Goal: Information Seeking & Learning: Find specific fact

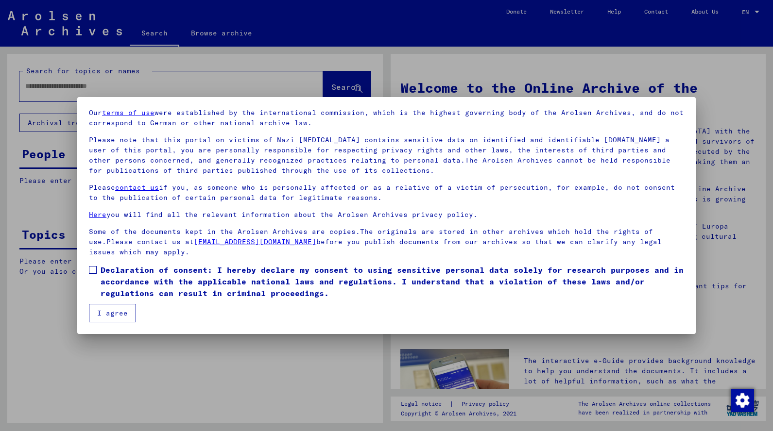
scroll to position [33, 0]
click at [97, 275] on label "Declaration of consent: I hereby declare my consent to using sensitive personal…" at bounding box center [386, 281] width 595 height 35
click at [104, 304] on button "I agree" at bounding box center [112, 313] width 47 height 18
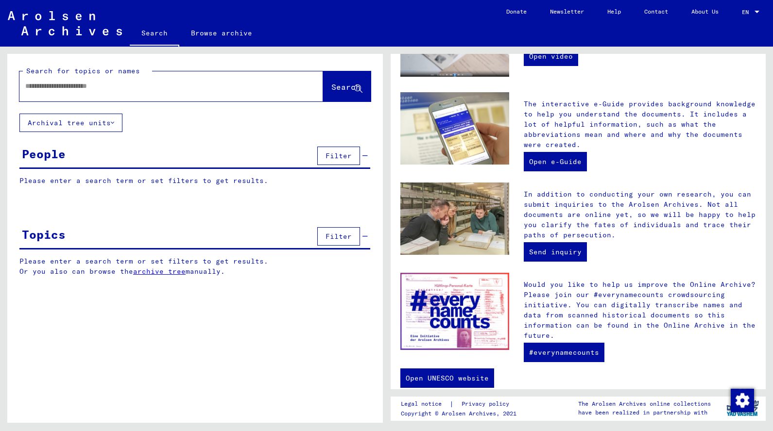
scroll to position [256, 0]
click at [101, 94] on div at bounding box center [156, 86] width 274 height 22
click at [101, 89] on input "text" at bounding box center [159, 86] width 269 height 10
click at [36, 94] on div at bounding box center [156, 86] width 274 height 22
click at [109, 119] on button "Archival tree units" at bounding box center [70, 123] width 103 height 18
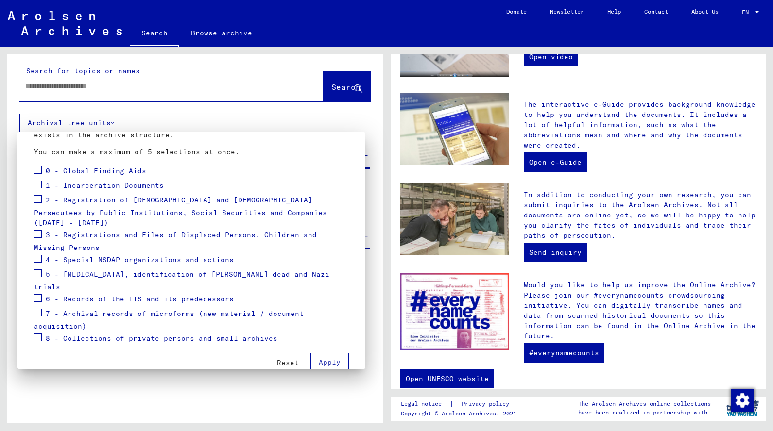
scroll to position [90, 0]
click at [74, 93] on div at bounding box center [386, 215] width 773 height 431
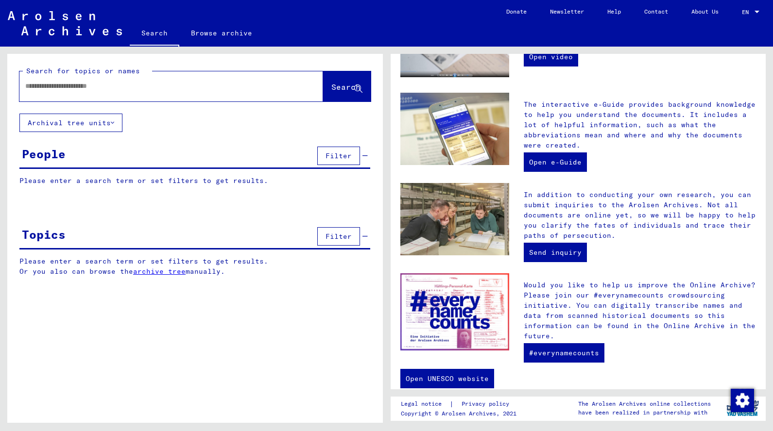
click at [250, 166] on div "People Filter" at bounding box center [194, 156] width 351 height 25
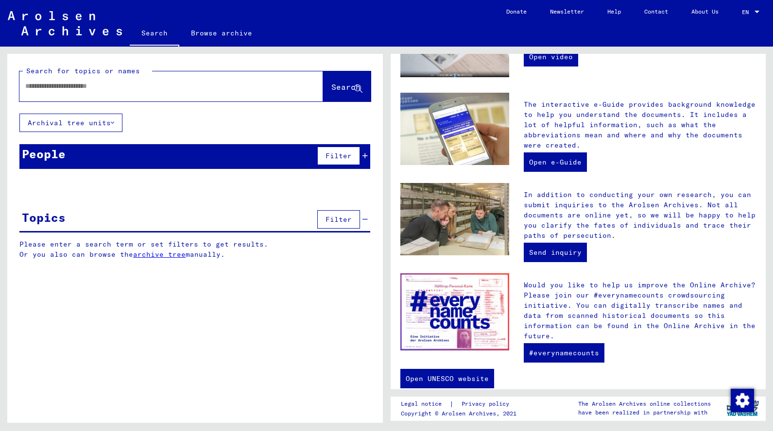
click at [251, 168] on div "People Filter" at bounding box center [194, 156] width 351 height 25
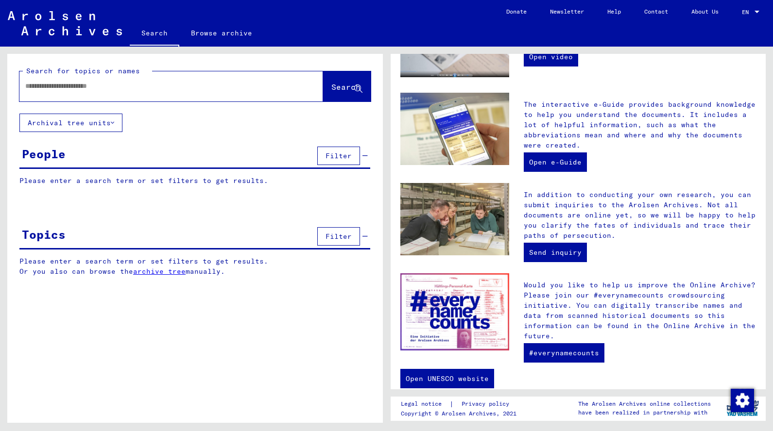
click at [42, 152] on div "People" at bounding box center [44, 153] width 44 height 17
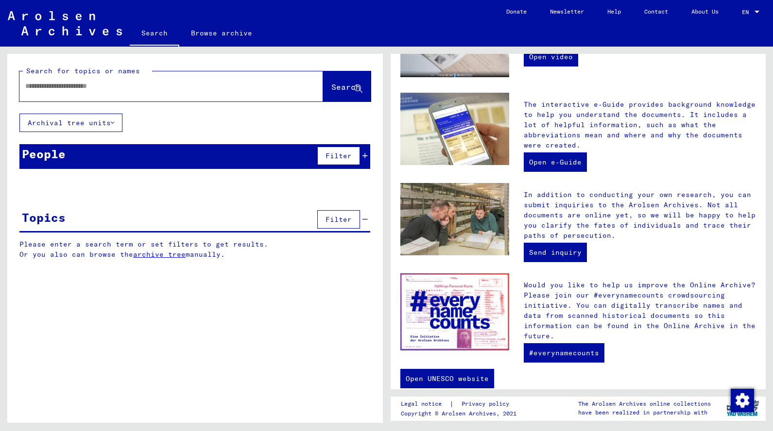
click at [40, 184] on p "Please enter a search term or set filters to get results." at bounding box center [194, 181] width 351 height 10
click at [74, 169] on yv-its-grid-expansion-panel "People Filter Please enter a search term or set filters to get results. Signatu…" at bounding box center [194, 163] width 375 height 39
click at [96, 139] on div "Search for topics or names Search Archival tree units People Filter Please ente…" at bounding box center [194, 164] width 375 height 220
click at [95, 144] on div "People Filter" at bounding box center [194, 156] width 351 height 25
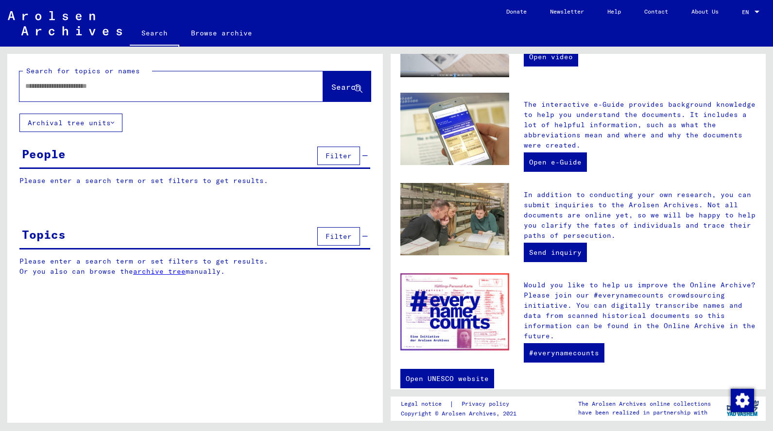
click at [89, 196] on div "Please enter a search term or set filters to get results. Signature Last Name F…" at bounding box center [194, 188] width 375 height 25
click at [89, 180] on p "Please enter a search term or set filters to get results." at bounding box center [194, 181] width 351 height 10
click at [99, 89] on input "text" at bounding box center [159, 86] width 269 height 10
type input "*********"
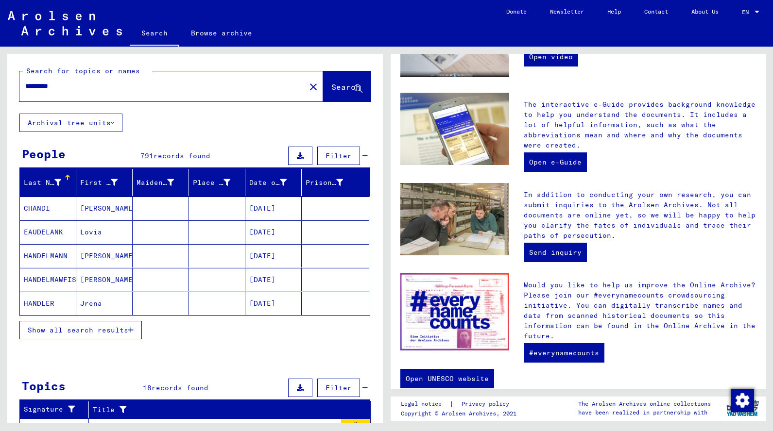
click at [108, 331] on span "Show all search results" at bounding box center [78, 330] width 101 height 9
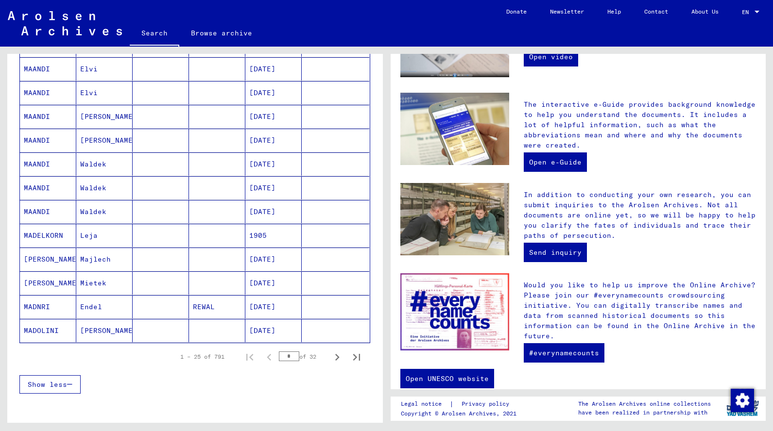
scroll to position [607, 0]
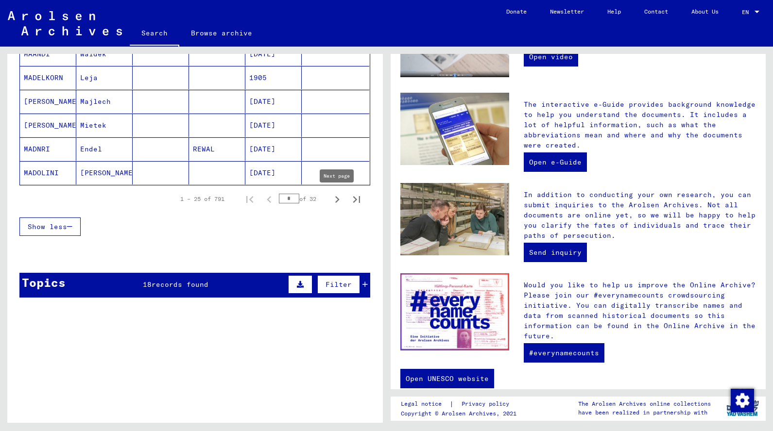
click at [335, 201] on icon "Next page" at bounding box center [337, 200] width 14 height 14
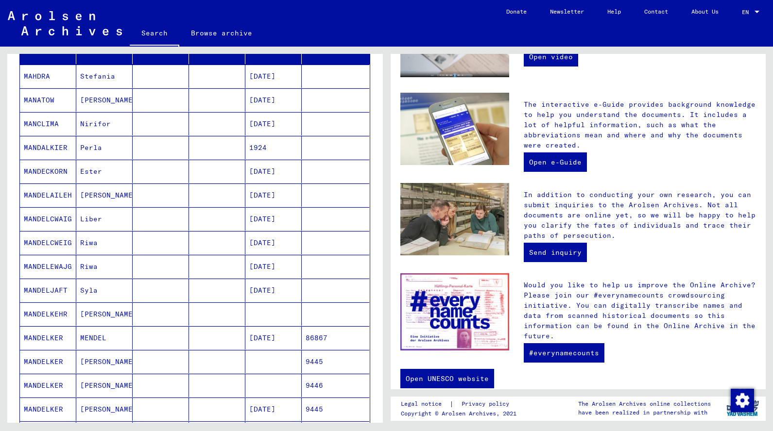
scroll to position [132, 0]
click at [109, 318] on mat-cell "[PERSON_NAME]" at bounding box center [104, 314] width 56 height 23
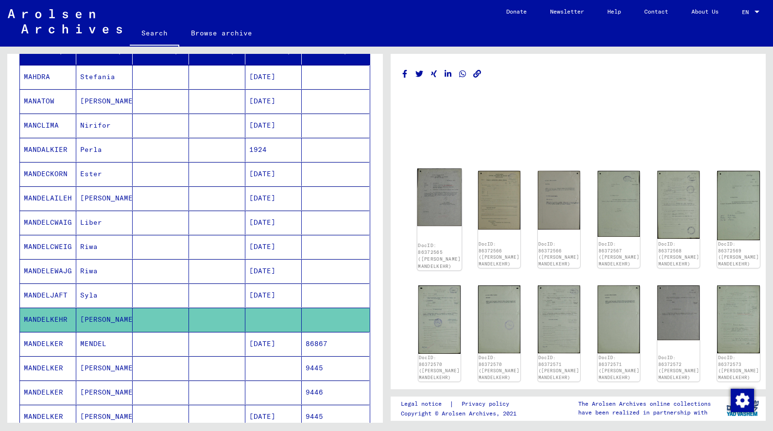
click at [444, 232] on div "DocID: 86372565 ([PERSON_NAME] MANDELKEHR)" at bounding box center [439, 220] width 45 height 102
click at [431, 207] on img at bounding box center [439, 198] width 45 height 58
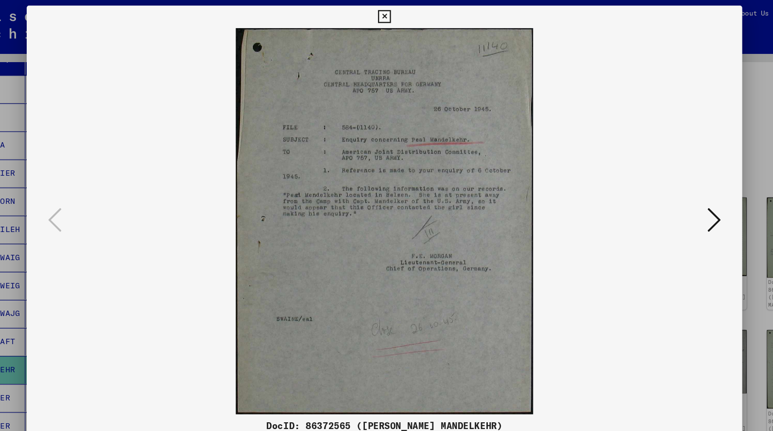
click at [665, 190] on icon at bounding box center [671, 190] width 12 height 23
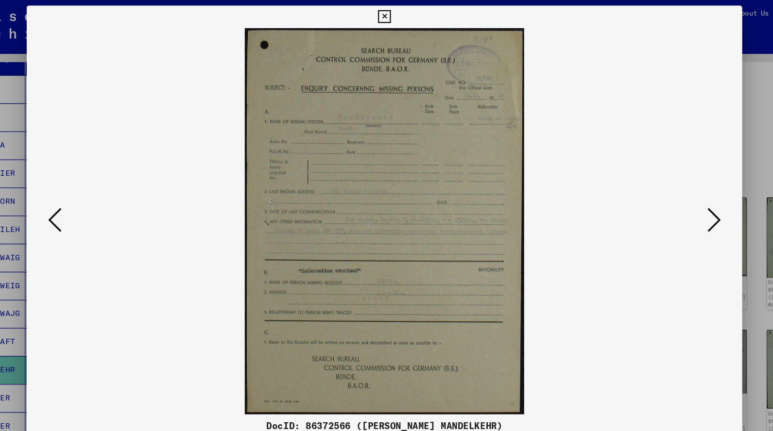
click at [665, 192] on icon at bounding box center [671, 190] width 12 height 23
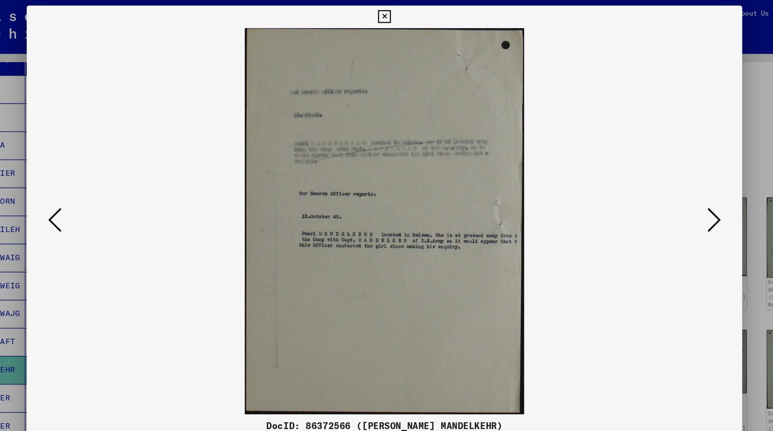
click at [665, 192] on icon at bounding box center [671, 190] width 12 height 23
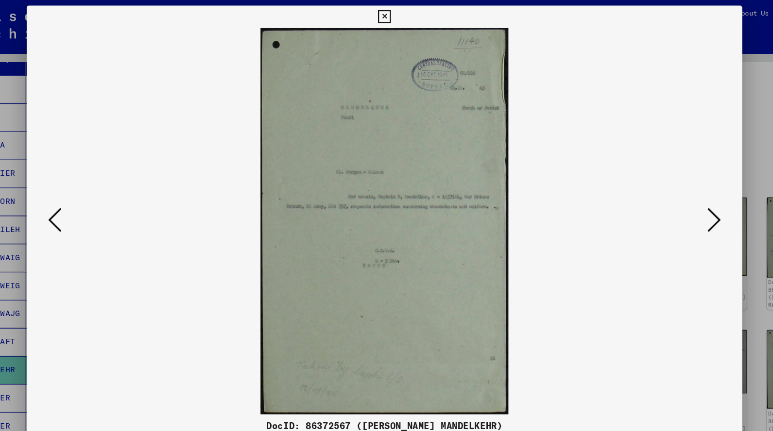
click at [665, 192] on icon at bounding box center [671, 190] width 12 height 23
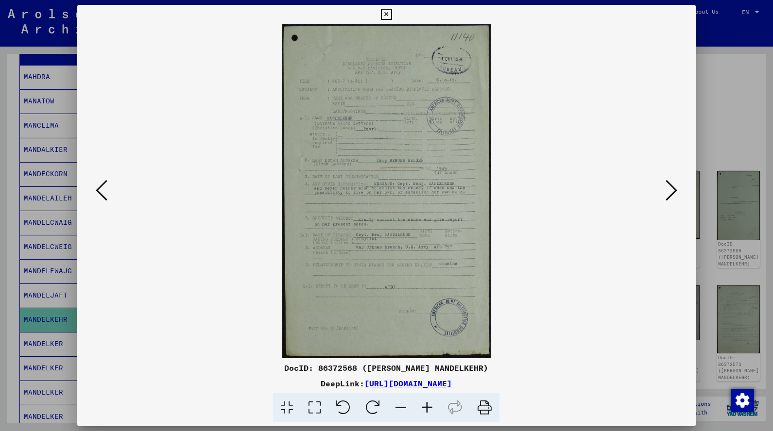
click at [667, 185] on icon at bounding box center [671, 190] width 12 height 23
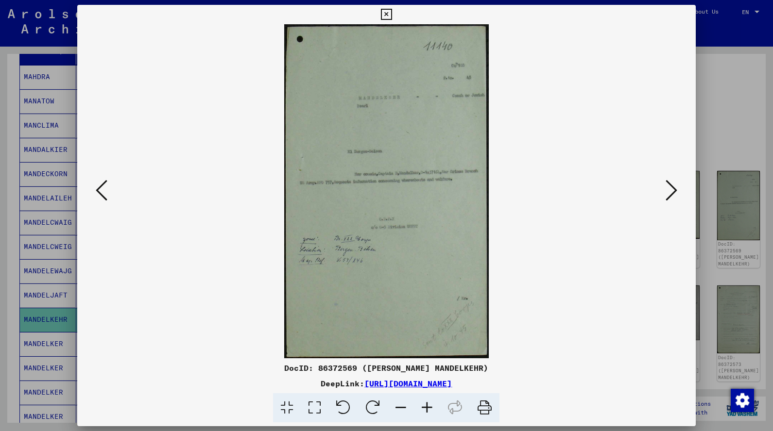
click at [678, 194] on button at bounding box center [670, 191] width 17 height 28
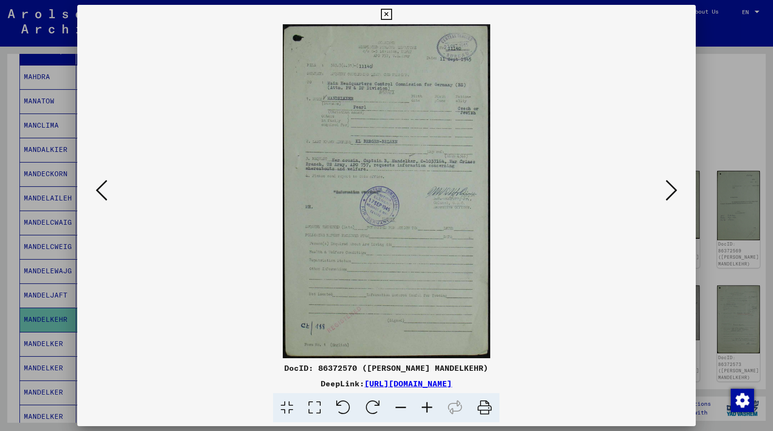
click at [671, 196] on icon at bounding box center [671, 190] width 12 height 23
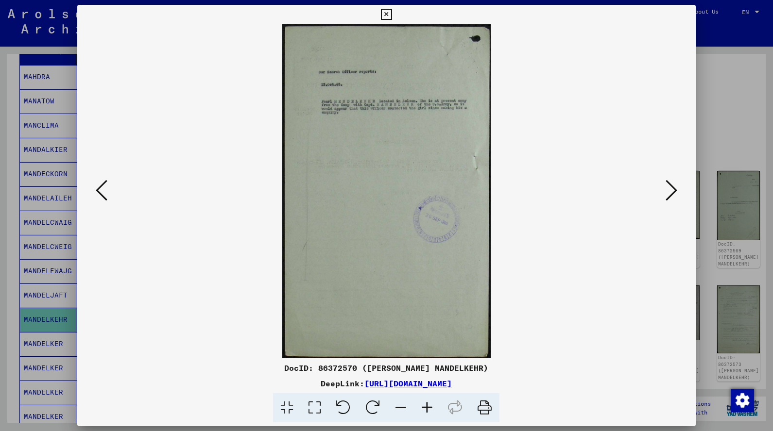
click at [671, 196] on icon at bounding box center [671, 190] width 12 height 23
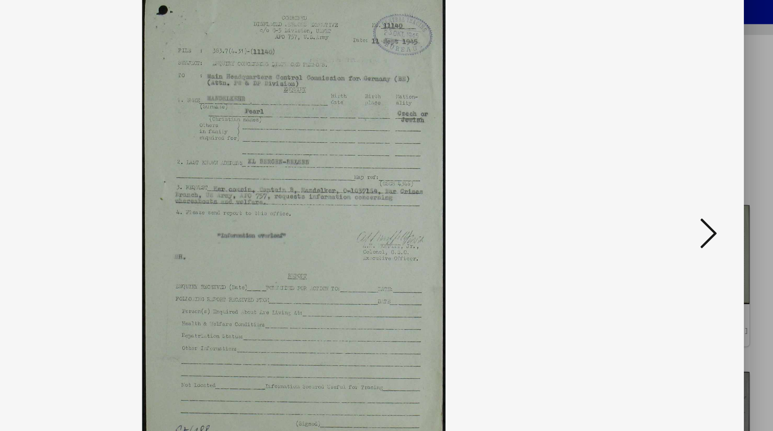
click at [665, 179] on icon at bounding box center [671, 190] width 12 height 23
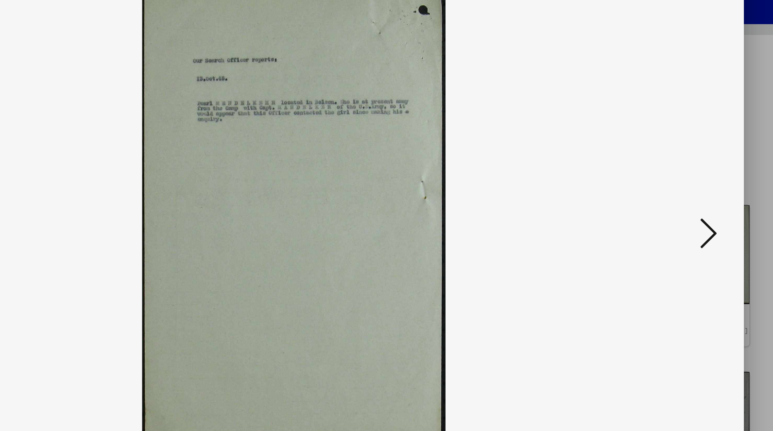
click at [665, 179] on icon at bounding box center [671, 190] width 12 height 23
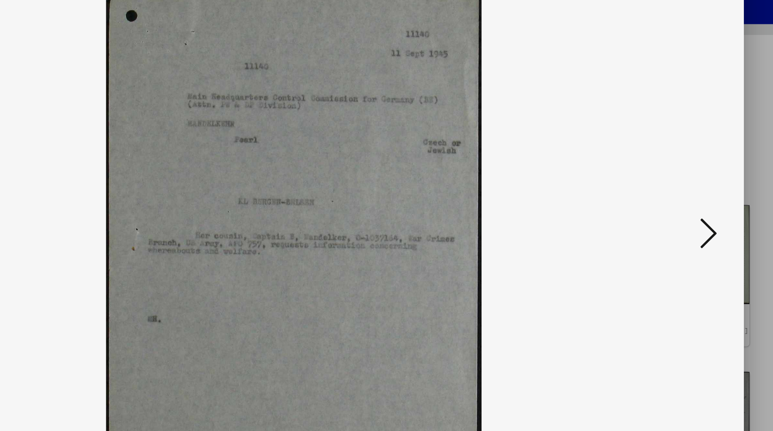
click at [665, 179] on icon at bounding box center [671, 190] width 12 height 23
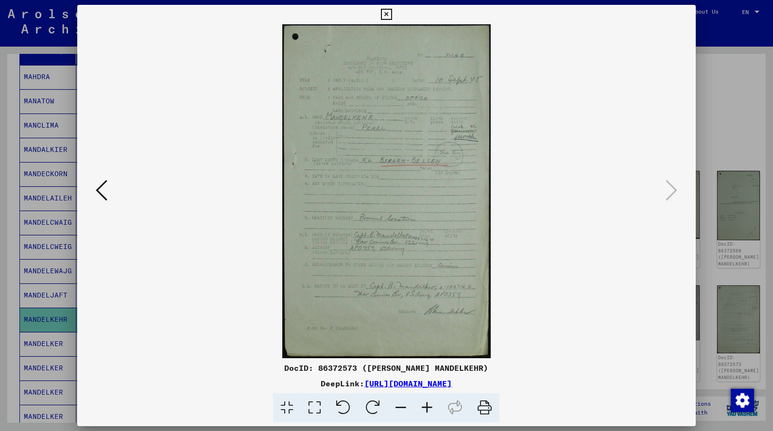
click at [392, 14] on icon at bounding box center [386, 15] width 11 height 12
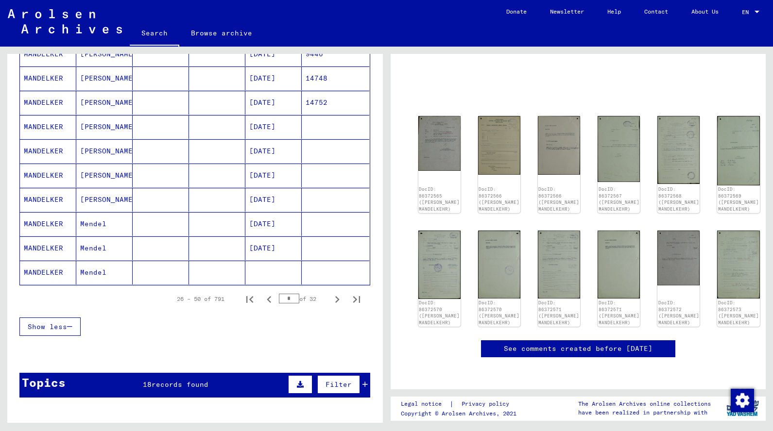
scroll to position [522, 0]
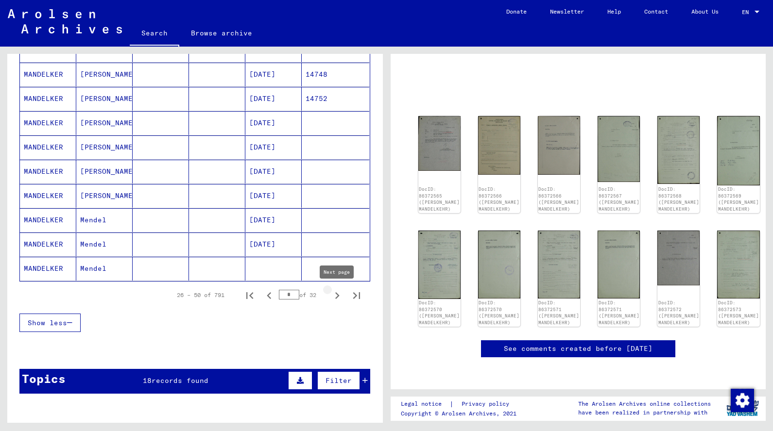
click at [335, 293] on icon "Next page" at bounding box center [337, 295] width 4 height 7
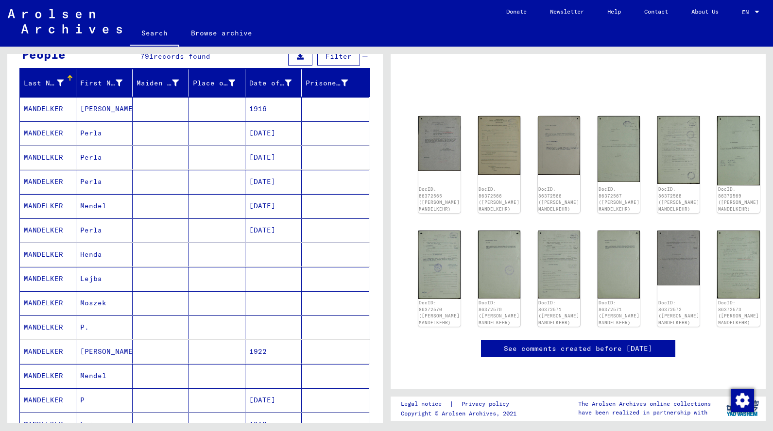
scroll to position [87, 0]
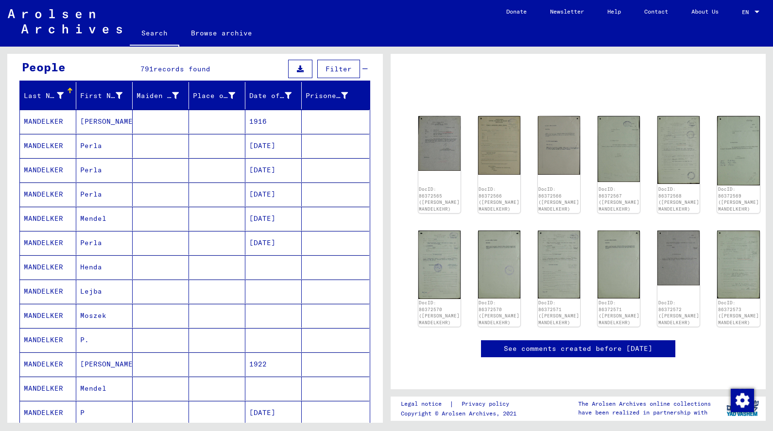
click at [103, 242] on mat-cell "Perla" at bounding box center [104, 243] width 56 height 24
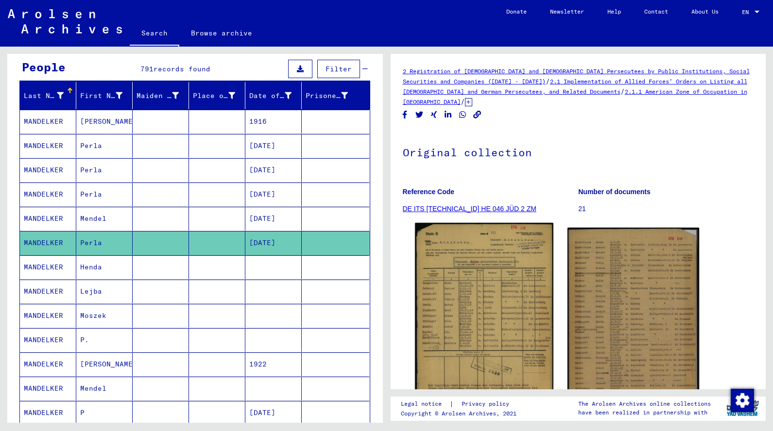
click at [524, 300] on img at bounding box center [484, 318] width 138 height 191
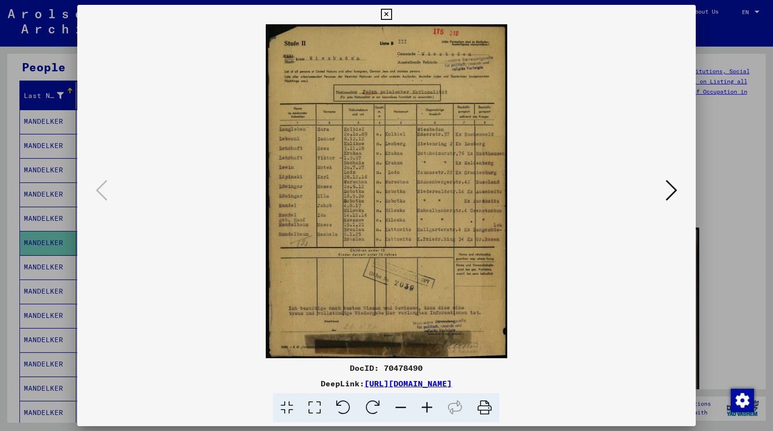
click at [670, 181] on icon at bounding box center [671, 190] width 12 height 23
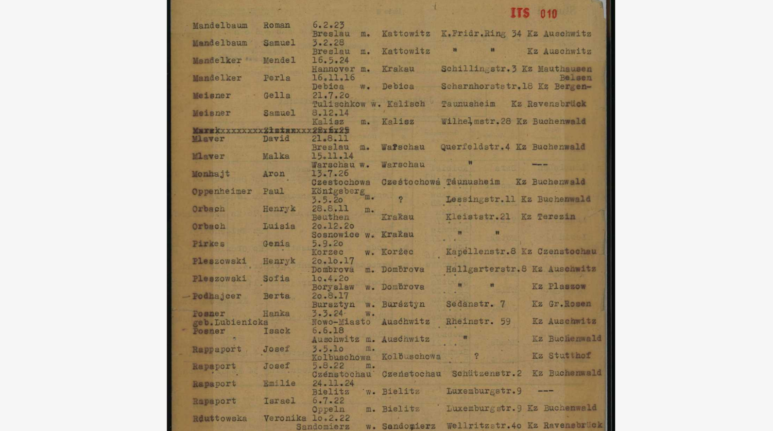
click at [155, 42] on img at bounding box center [386, 191] width 552 height 334
click at [180, 43] on img at bounding box center [386, 191] width 552 height 334
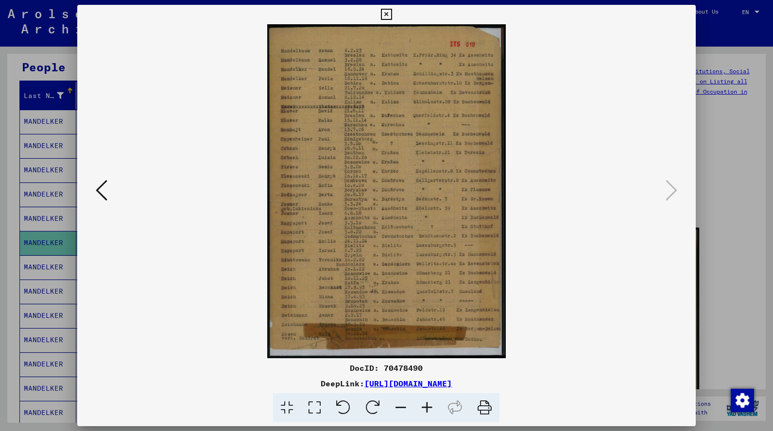
click at [392, 13] on icon at bounding box center [386, 15] width 11 height 12
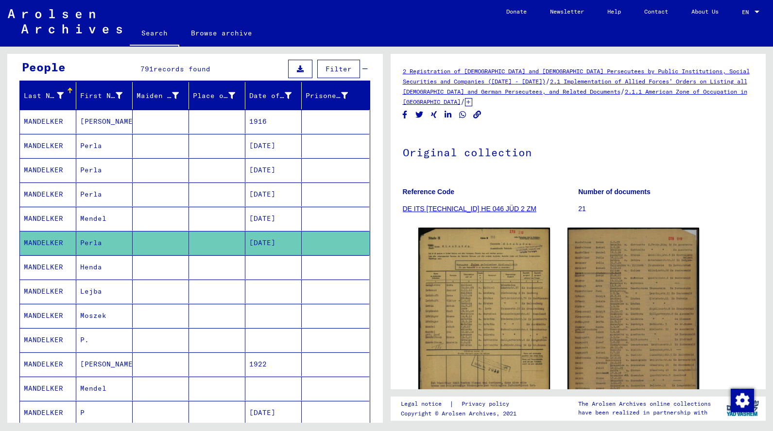
click at [70, 120] on mat-cell "MANDELKER" at bounding box center [48, 122] width 56 height 24
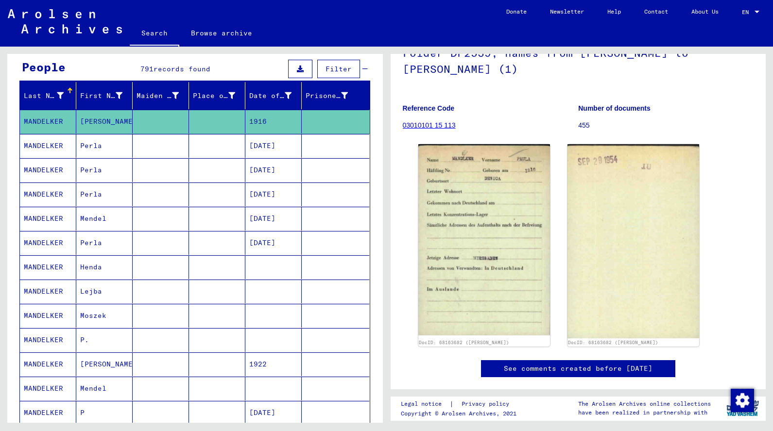
scroll to position [80, 0]
click at [53, 148] on mat-cell "MANDELKER" at bounding box center [48, 146] width 56 height 24
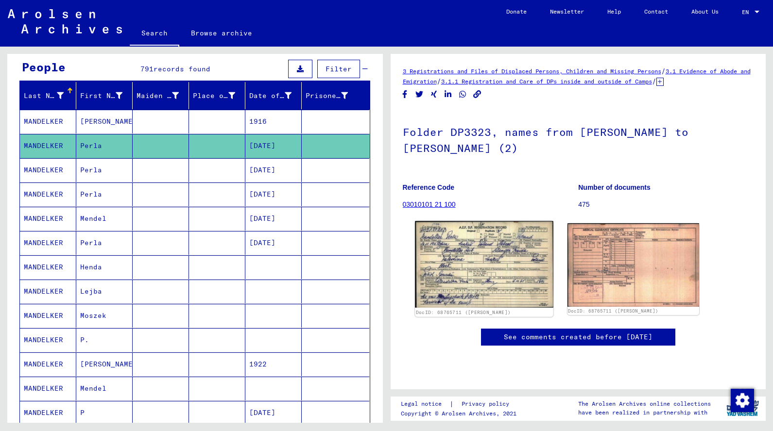
click at [532, 263] on img at bounding box center [484, 264] width 138 height 86
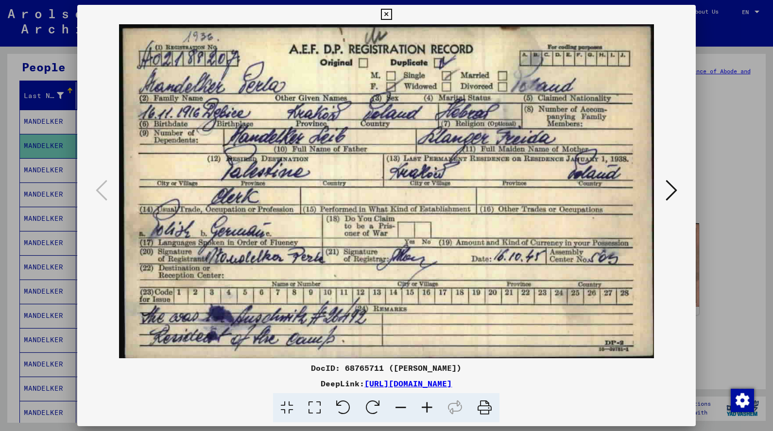
click at [392, 17] on icon at bounding box center [386, 15] width 11 height 12
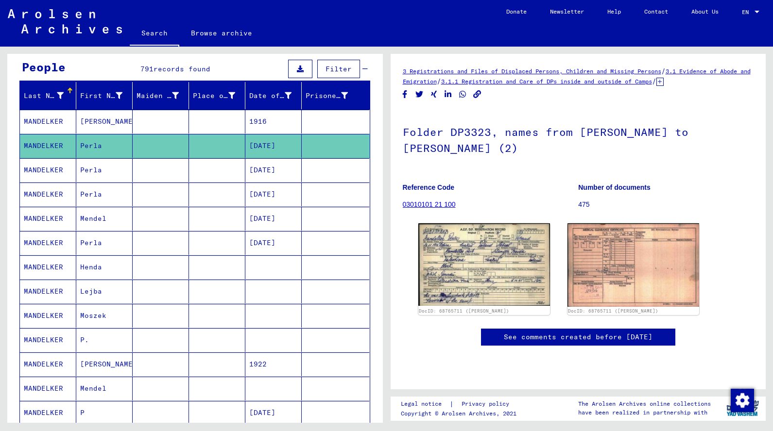
click at [131, 169] on mat-cell "Perla" at bounding box center [104, 170] width 56 height 24
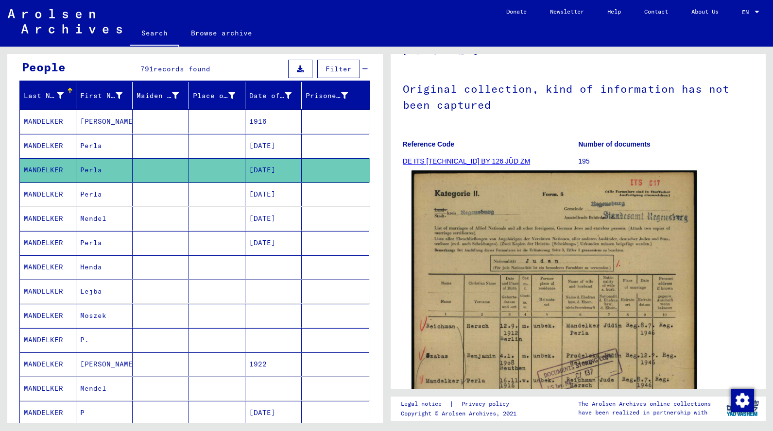
scroll to position [249, 0]
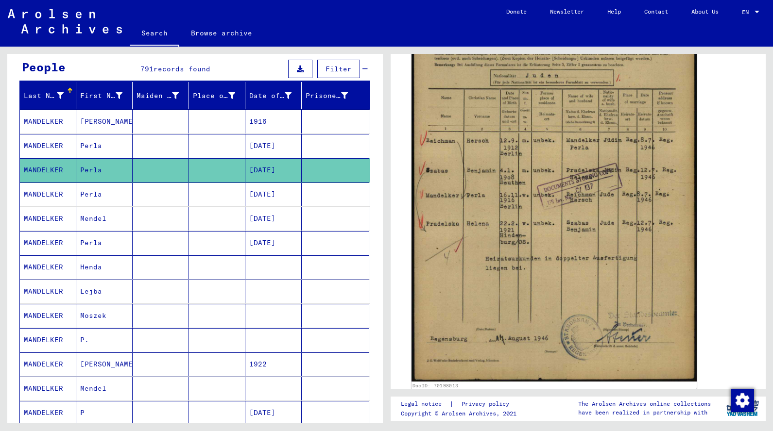
click at [484, 221] on img at bounding box center [553, 183] width 285 height 397
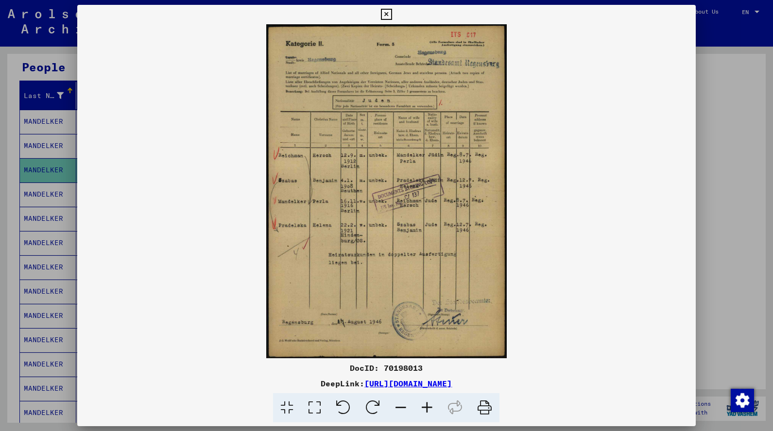
click at [392, 13] on icon at bounding box center [386, 15] width 11 height 12
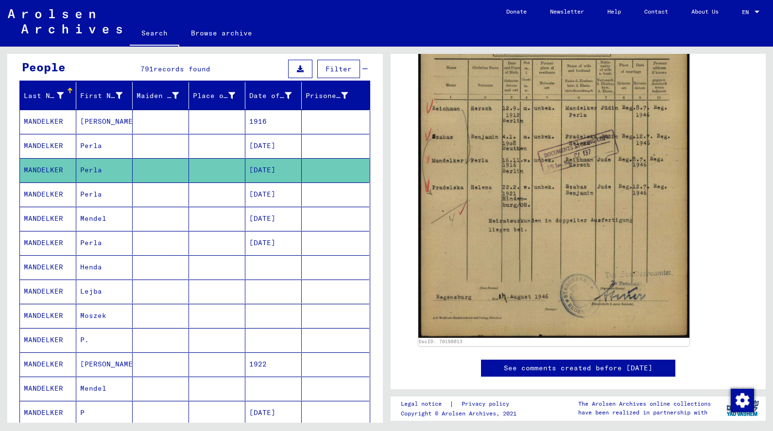
scroll to position [289, 0]
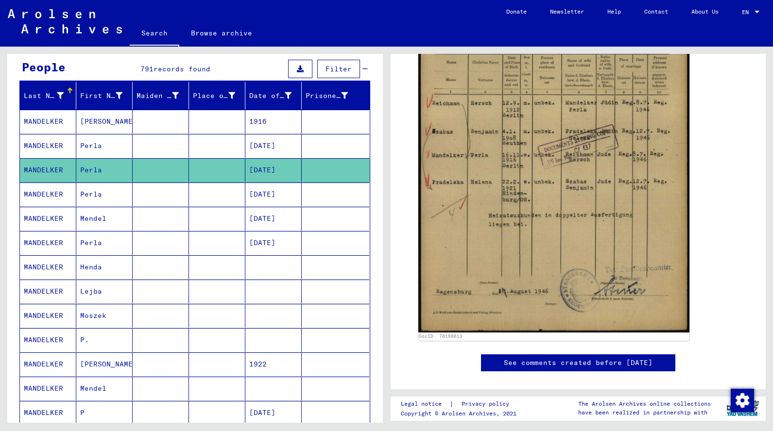
click at [149, 196] on mat-cell at bounding box center [161, 195] width 56 height 24
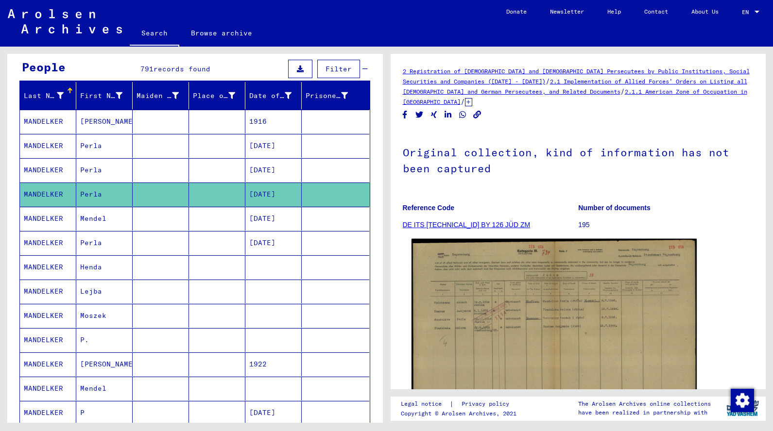
click at [522, 363] on img at bounding box center [553, 339] width 285 height 201
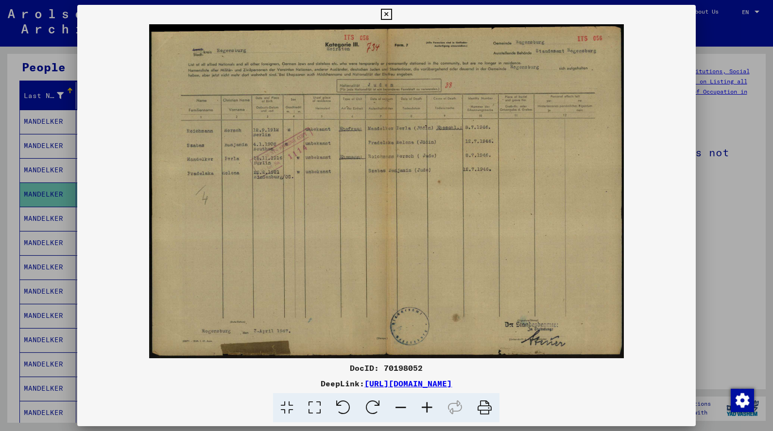
click at [392, 16] on icon at bounding box center [386, 15] width 11 height 12
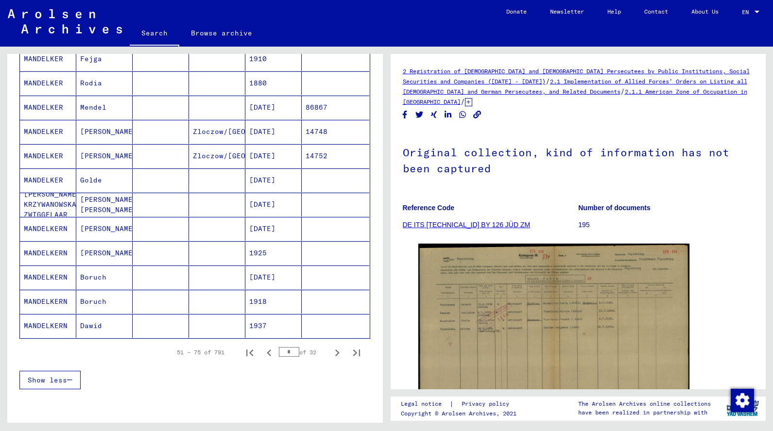
scroll to position [489, 0]
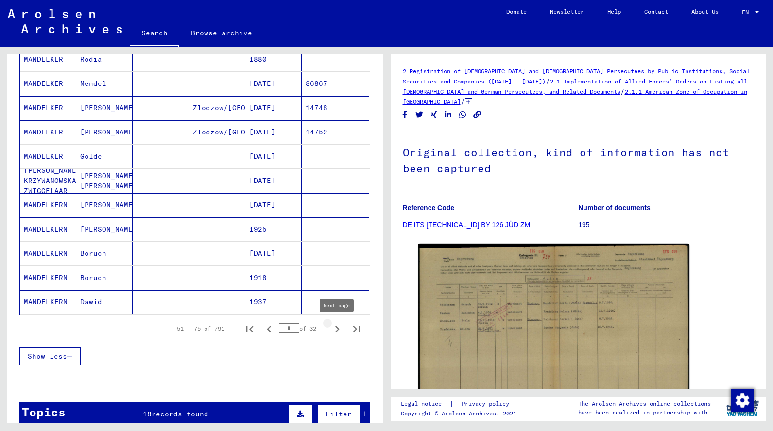
click at [336, 326] on icon "Next page" at bounding box center [337, 329] width 14 height 14
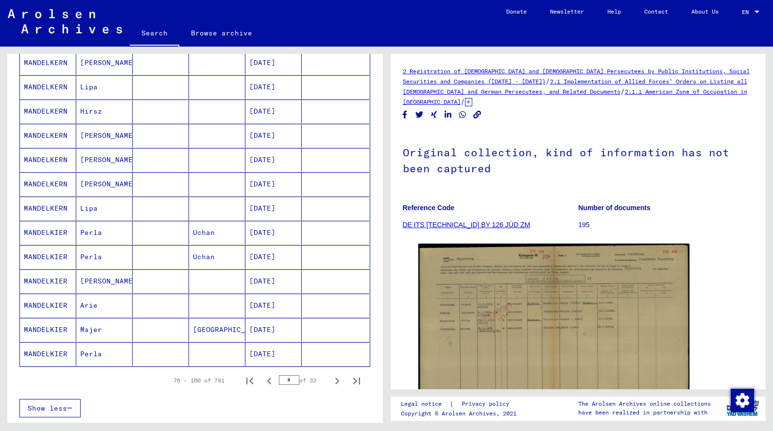
scroll to position [467, 0]
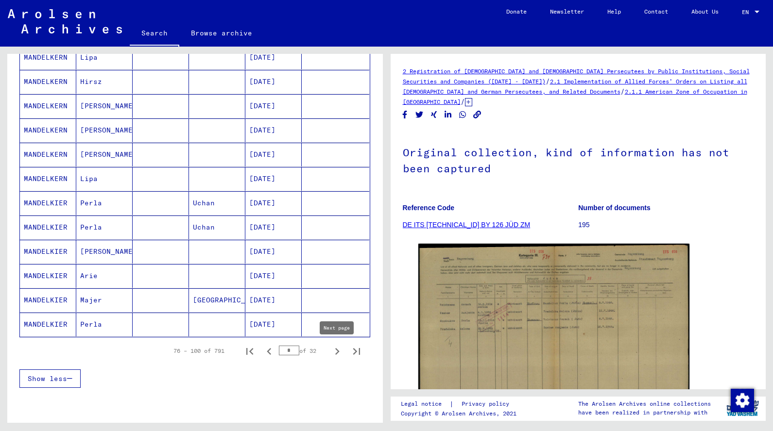
click at [333, 353] on icon "Next page" at bounding box center [337, 352] width 14 height 14
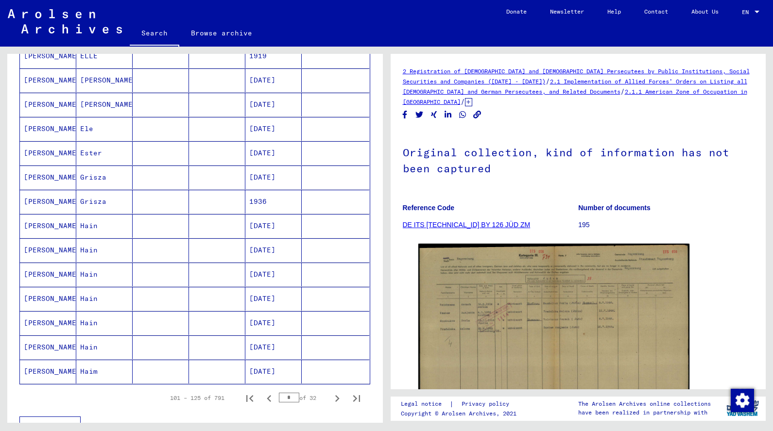
scroll to position [111, 0]
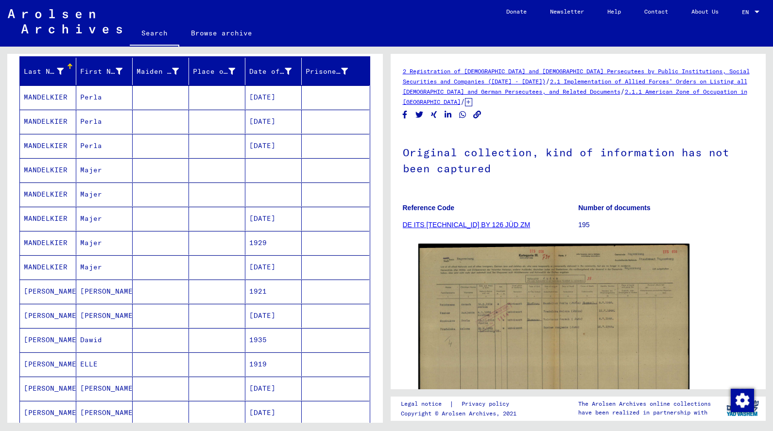
click at [56, 96] on mat-cell "MANDELKIER" at bounding box center [48, 97] width 56 height 24
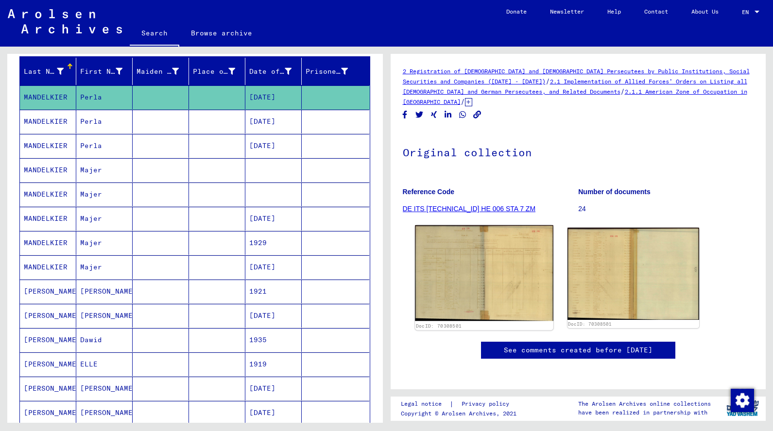
click at [491, 281] on img at bounding box center [484, 273] width 138 height 96
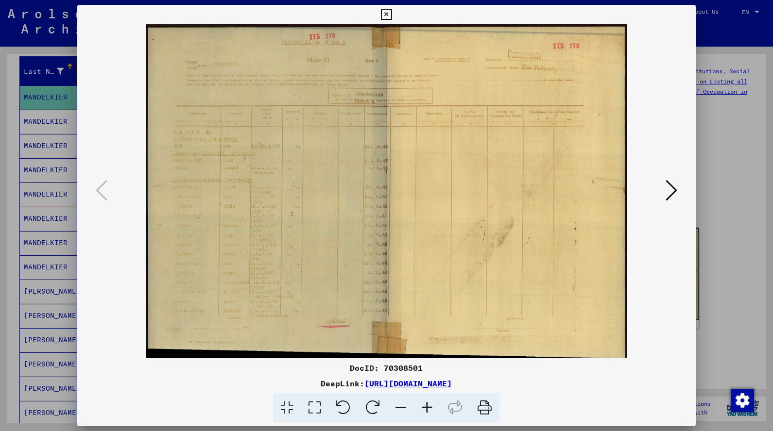
click at [392, 18] on icon at bounding box center [386, 15] width 11 height 12
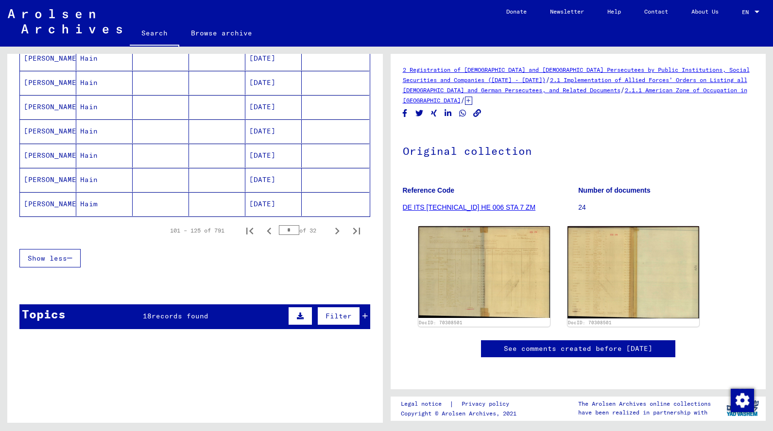
scroll to position [310, 0]
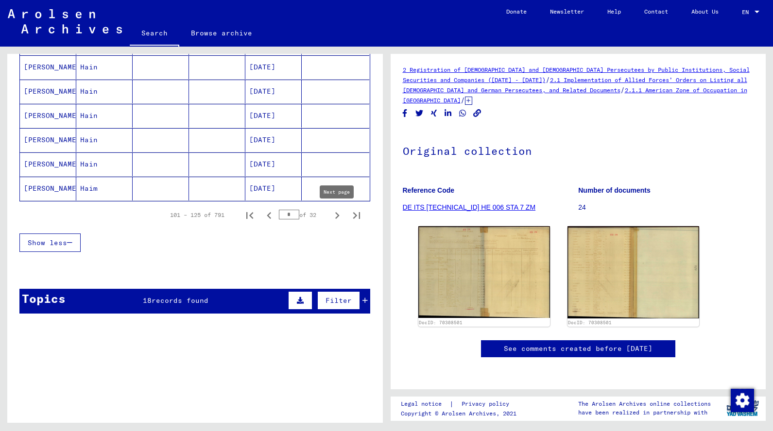
click at [339, 214] on icon "Next page" at bounding box center [337, 216] width 14 height 14
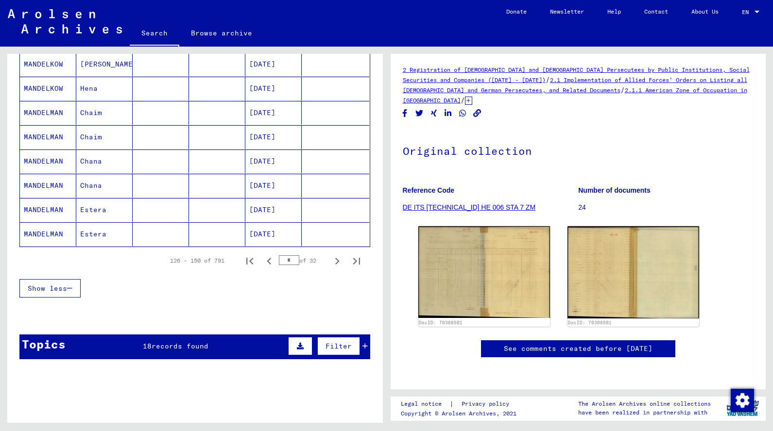
scroll to position [553, 0]
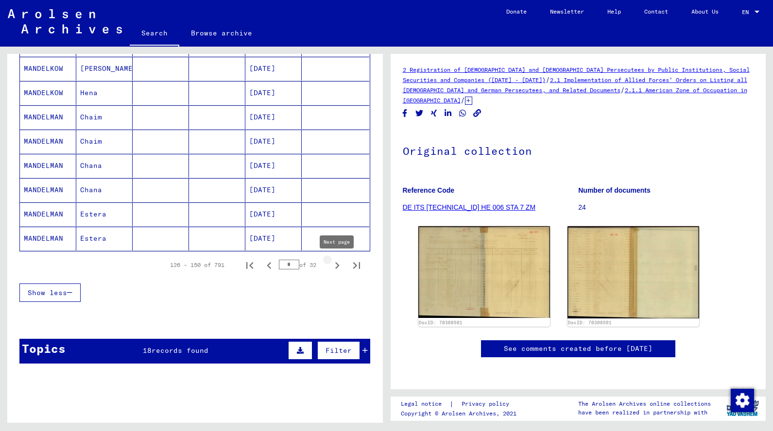
click at [335, 263] on icon "Next page" at bounding box center [337, 266] width 14 height 14
click at [339, 265] on icon "Next page" at bounding box center [337, 266] width 14 height 14
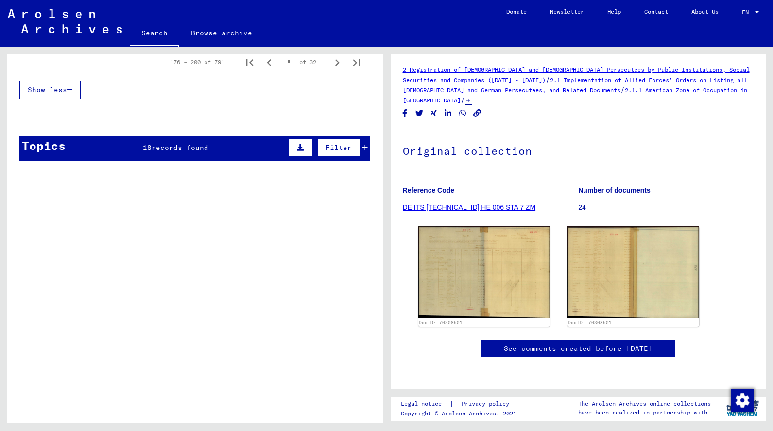
scroll to position [756, 0]
click at [269, 64] on icon "Previous page" at bounding box center [269, 62] width 4 height 7
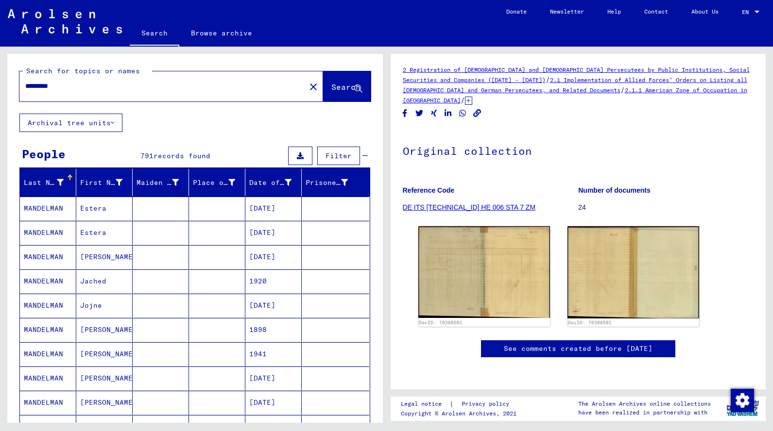
scroll to position [635, 0]
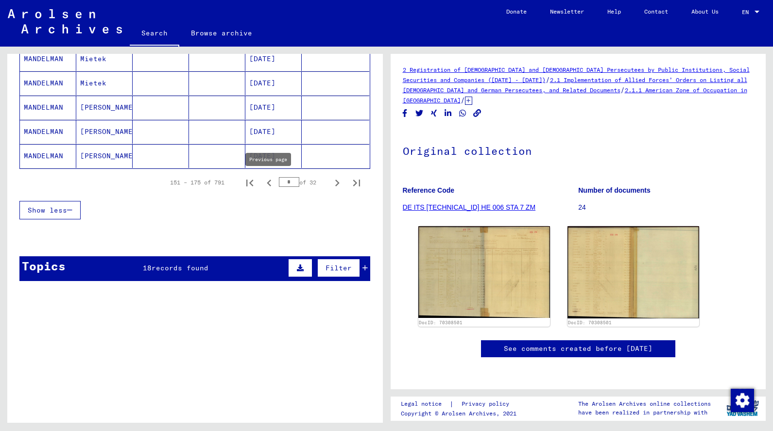
click at [266, 177] on icon "Previous page" at bounding box center [269, 183] width 14 height 14
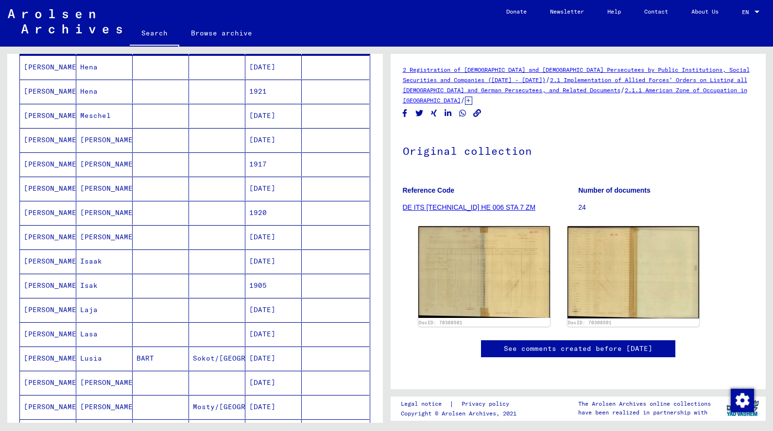
scroll to position [142, 0]
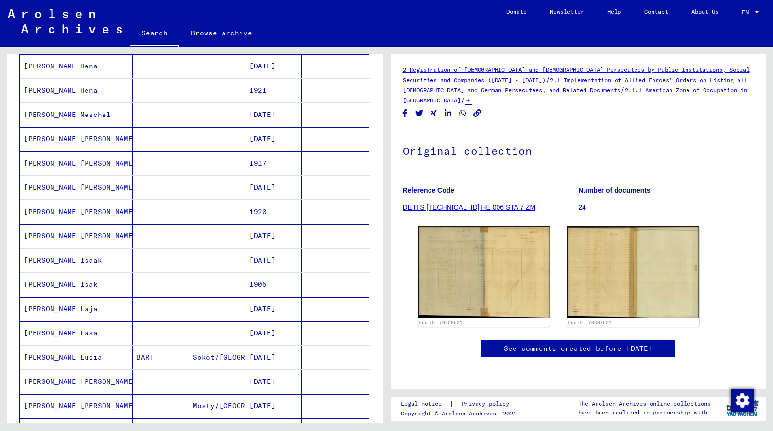
click at [80, 256] on mat-cell "Isaak" at bounding box center [104, 261] width 56 height 24
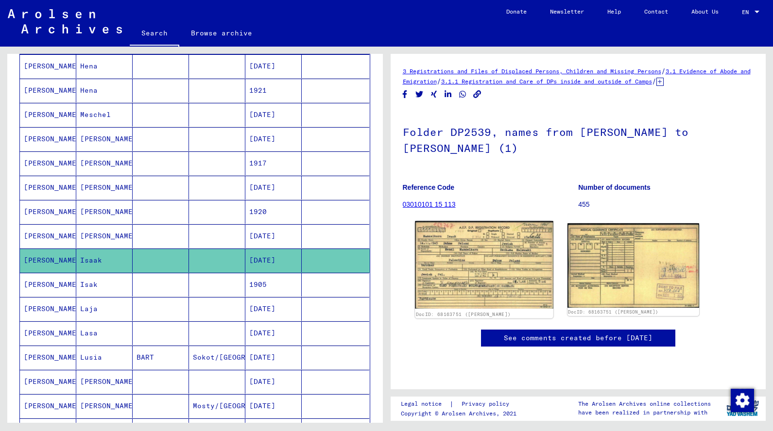
click at [499, 292] on img at bounding box center [484, 265] width 138 height 88
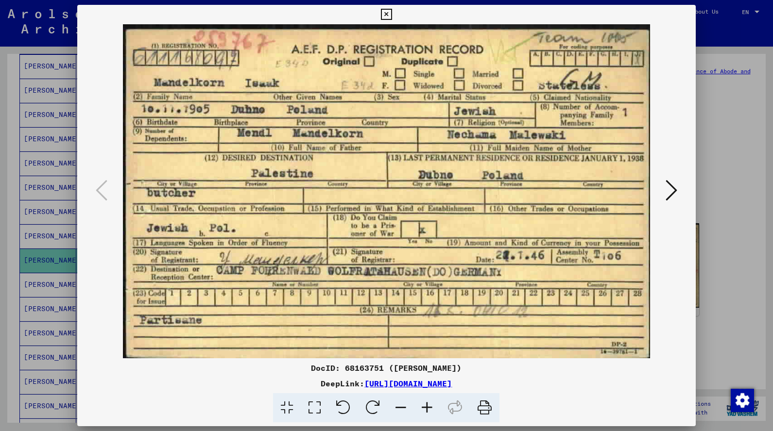
click at [675, 184] on icon at bounding box center [671, 190] width 12 height 23
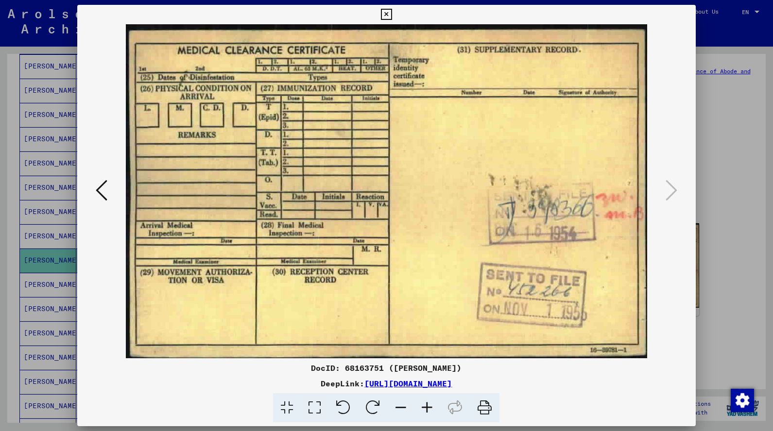
click at [395, 21] on button at bounding box center [386, 14] width 17 height 19
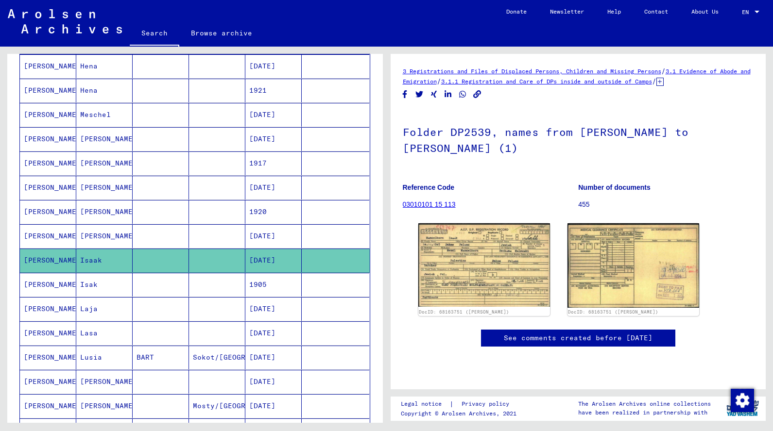
click at [45, 286] on mat-cell "[PERSON_NAME]" at bounding box center [48, 285] width 56 height 24
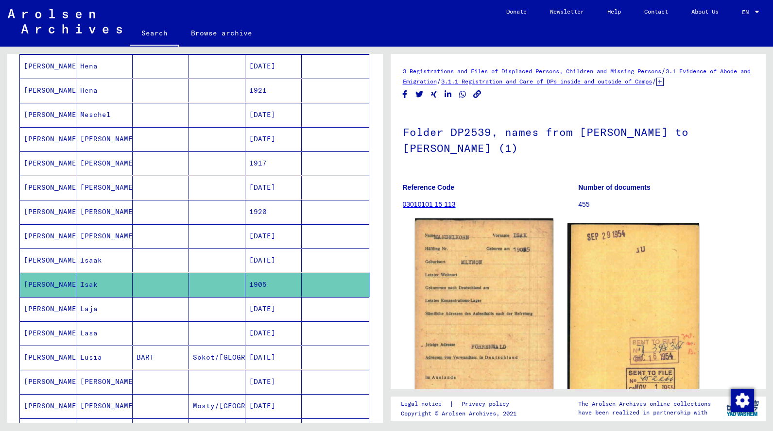
click at [532, 288] on img at bounding box center [484, 318] width 138 height 199
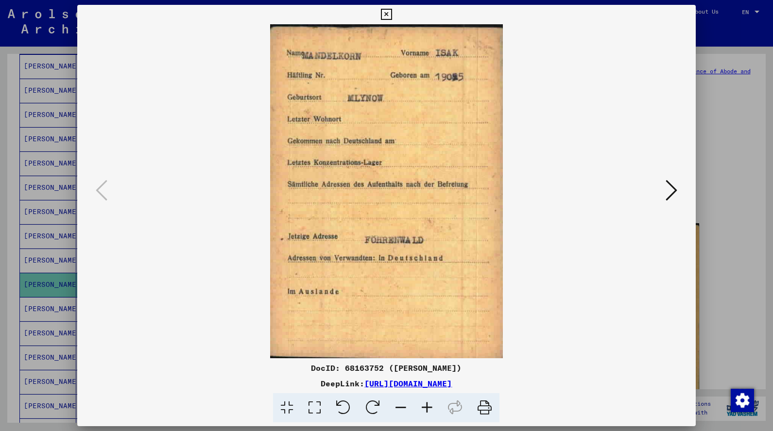
click at [679, 188] on button at bounding box center [670, 191] width 17 height 28
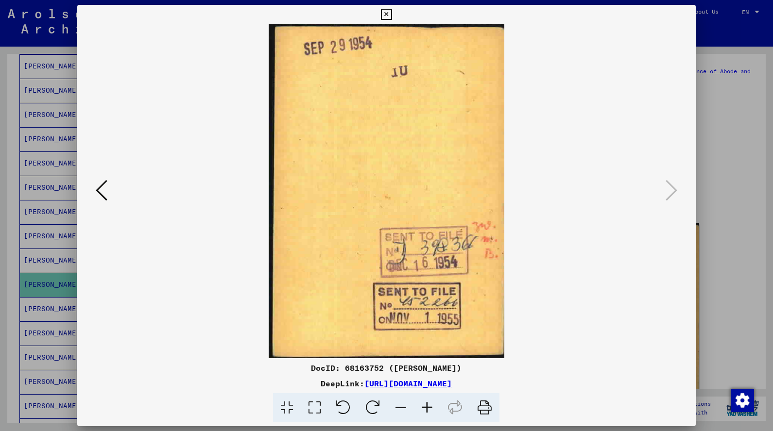
click at [706, 154] on div at bounding box center [386, 215] width 773 height 431
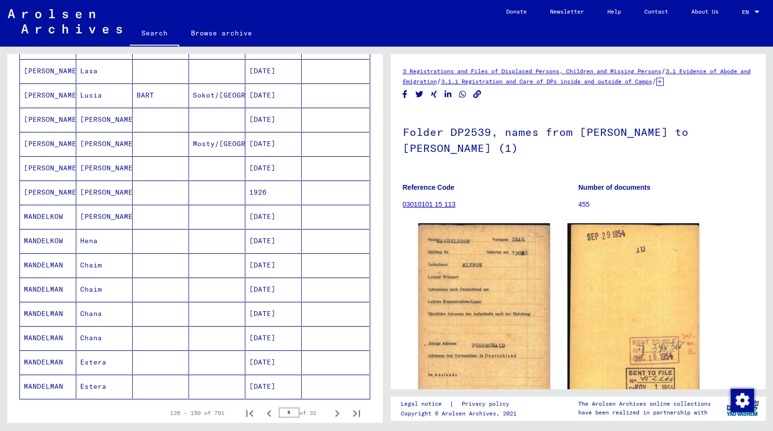
scroll to position [406, 0]
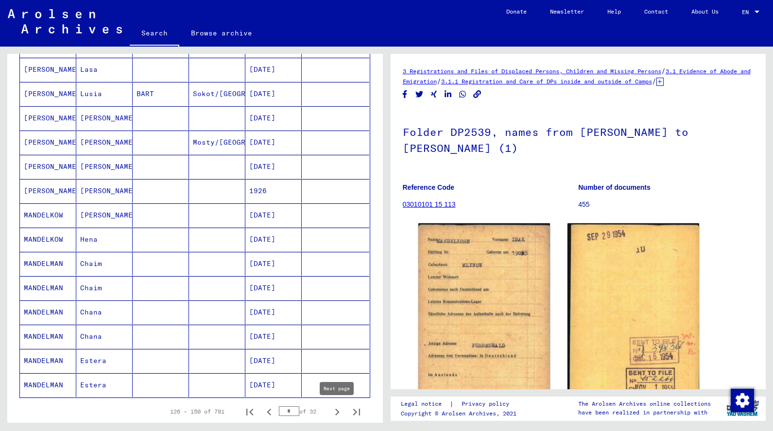
click at [337, 408] on icon "Next page" at bounding box center [337, 412] width 14 height 14
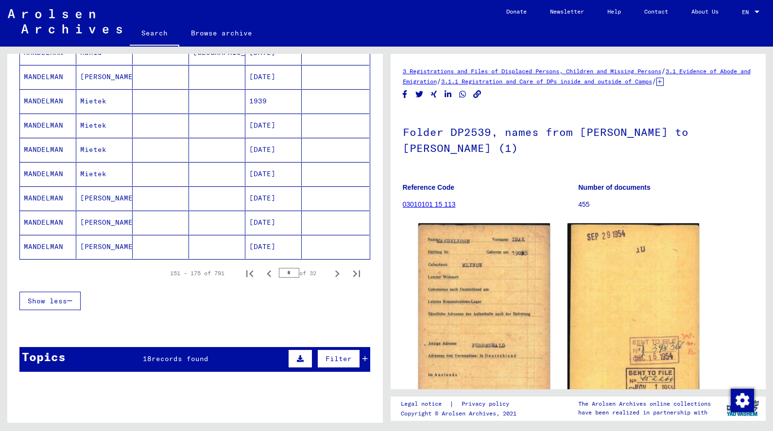
scroll to position [756, 0]
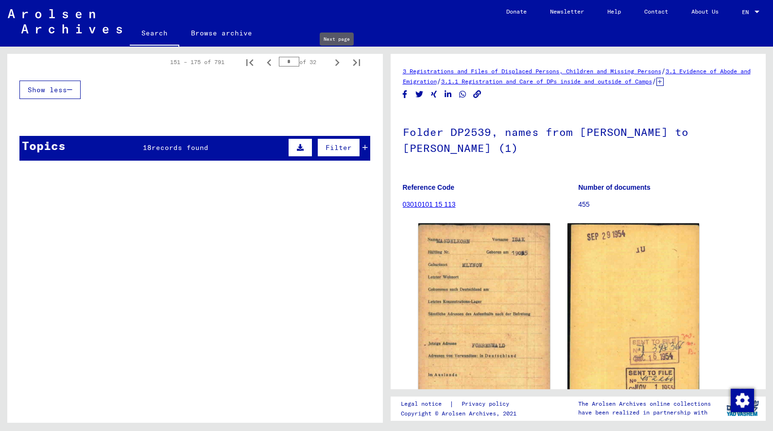
click at [333, 63] on icon "Next page" at bounding box center [337, 63] width 14 height 14
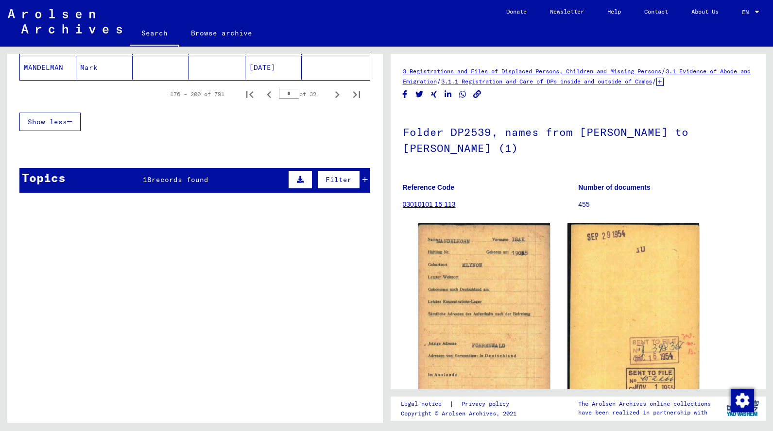
scroll to position [723, 0]
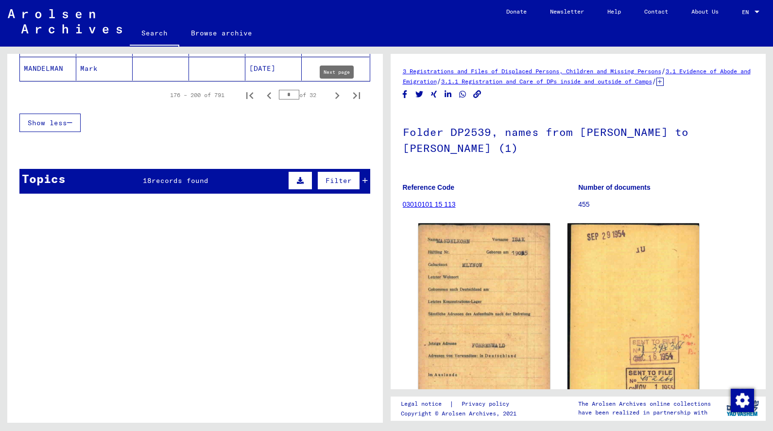
click at [337, 88] on button "Next page" at bounding box center [336, 94] width 19 height 19
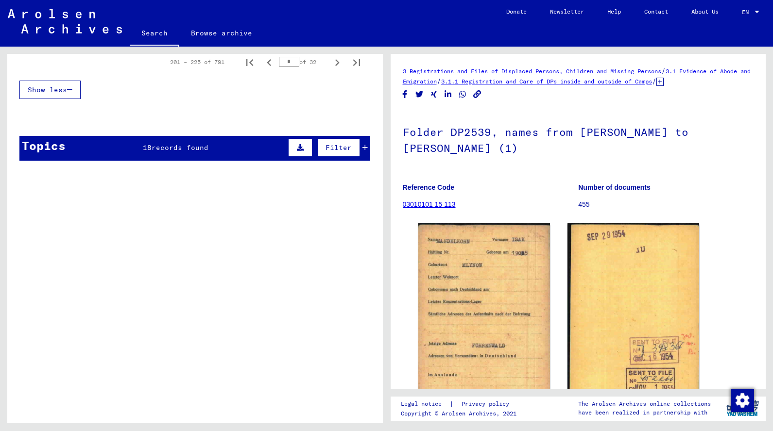
scroll to position [756, 0]
click at [336, 58] on icon "Next page" at bounding box center [337, 63] width 14 height 14
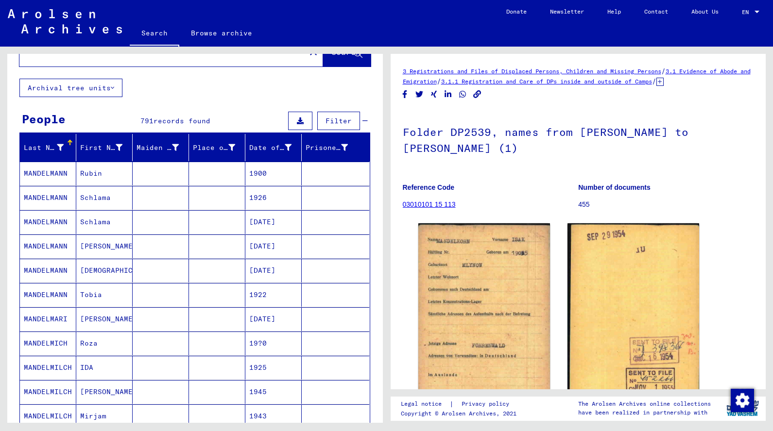
scroll to position [722, 0]
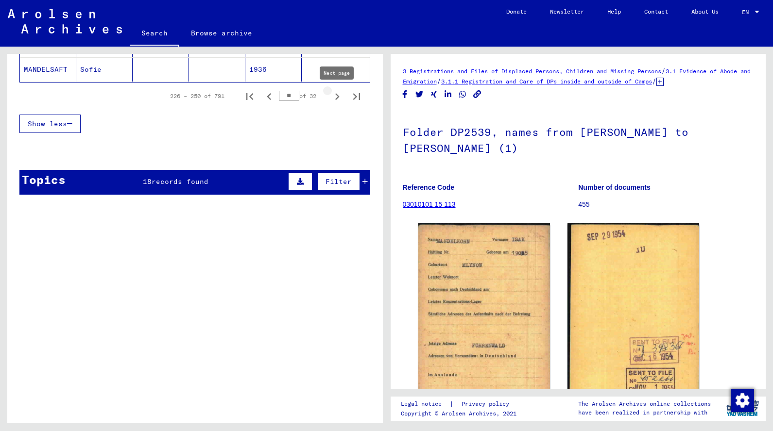
click at [333, 91] on icon "Next page" at bounding box center [337, 97] width 14 height 14
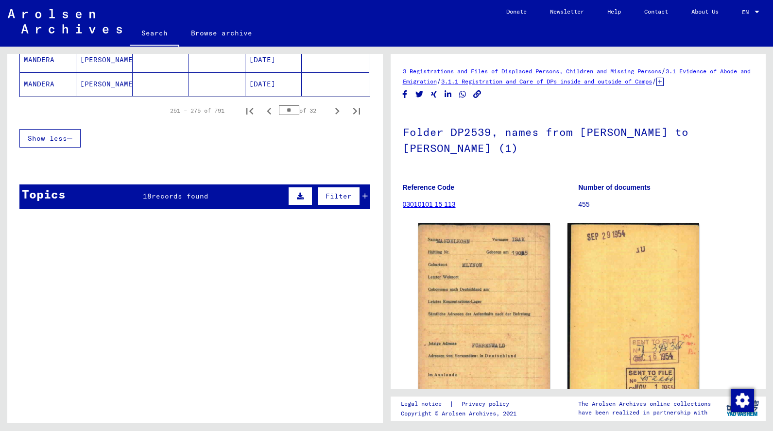
scroll to position [704, 0]
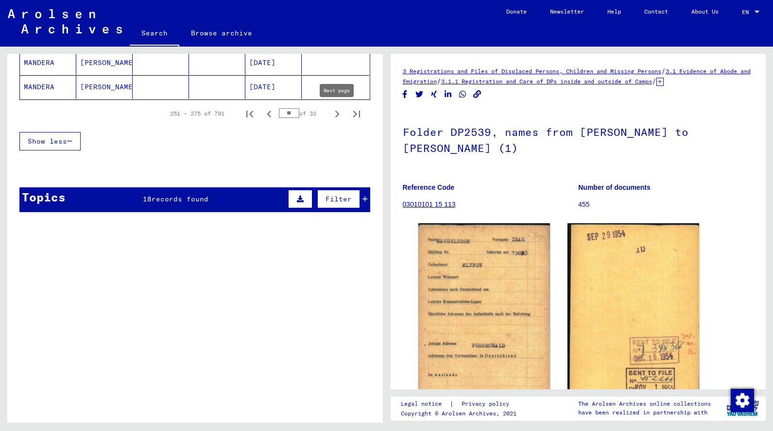
click at [330, 107] on icon "Next page" at bounding box center [337, 114] width 14 height 14
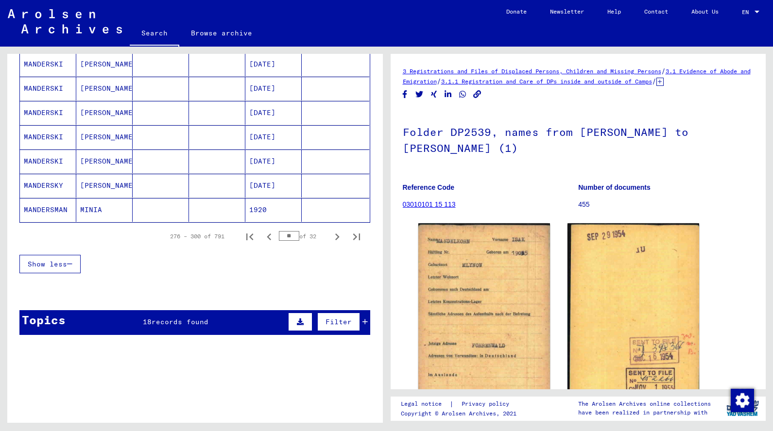
scroll to position [615, 0]
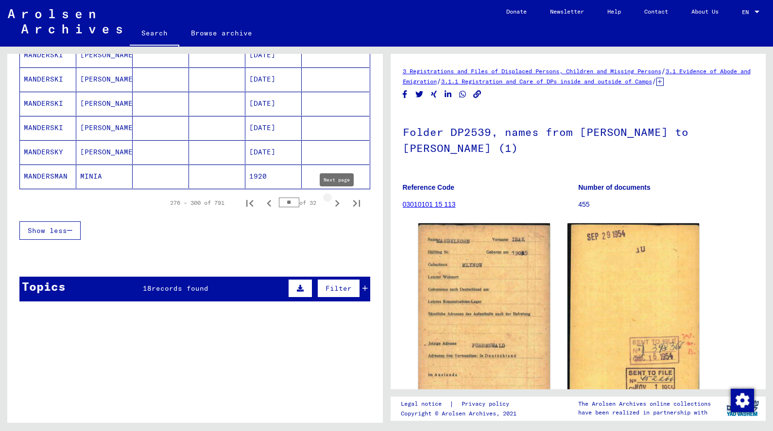
click at [338, 206] on icon "Next page" at bounding box center [337, 204] width 14 height 14
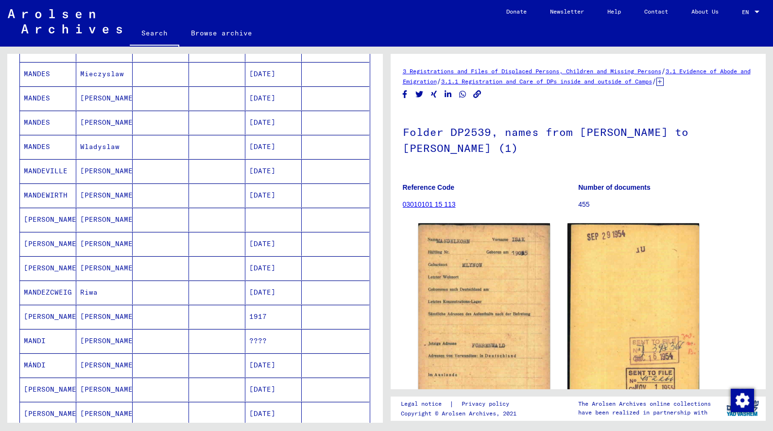
scroll to position [476, 0]
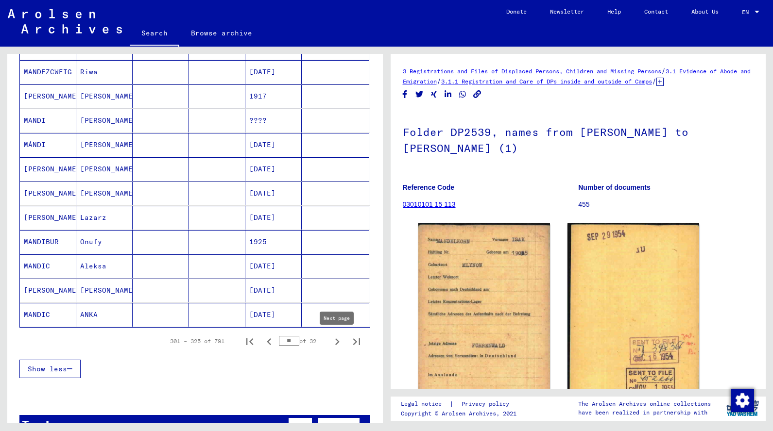
click at [335, 336] on icon "Next page" at bounding box center [337, 342] width 14 height 14
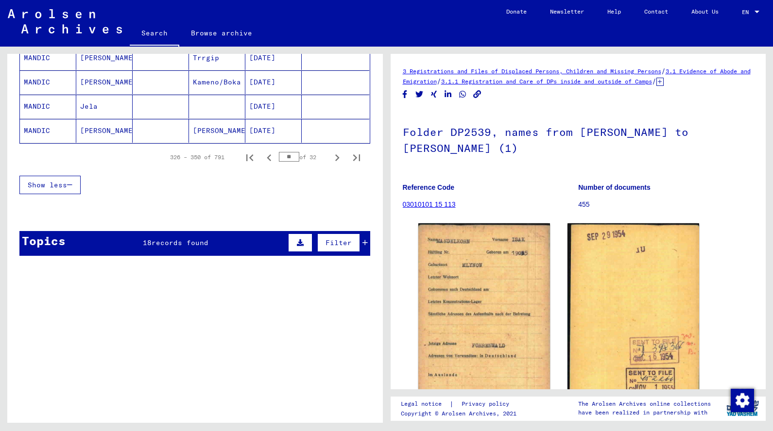
scroll to position [624, 0]
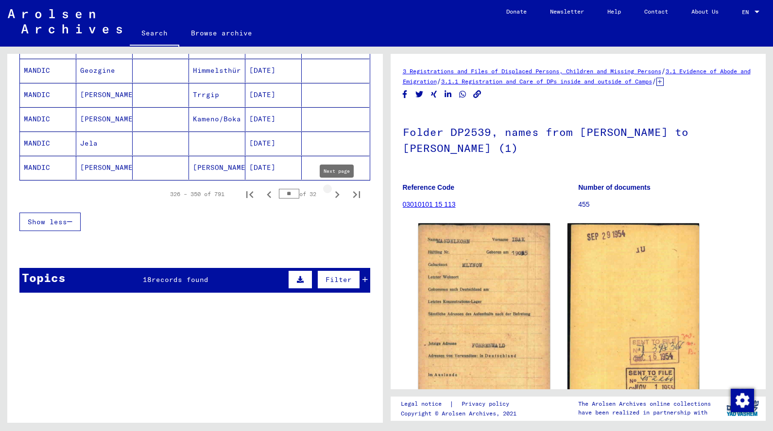
click at [338, 191] on icon "Next page" at bounding box center [337, 195] width 14 height 14
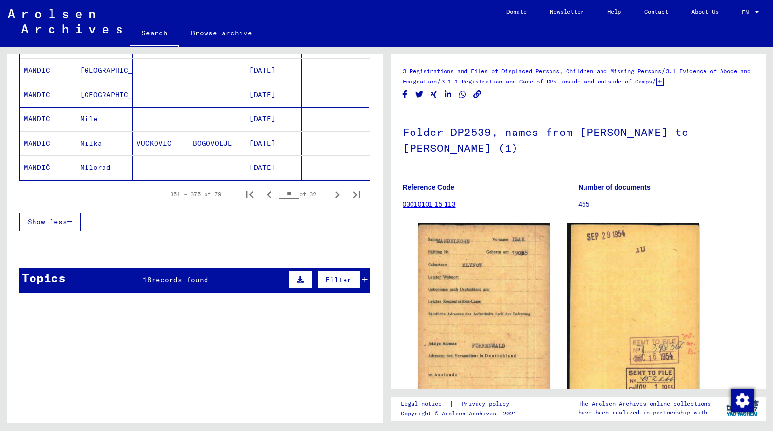
click at [338, 191] on icon "Next page" at bounding box center [337, 195] width 14 height 14
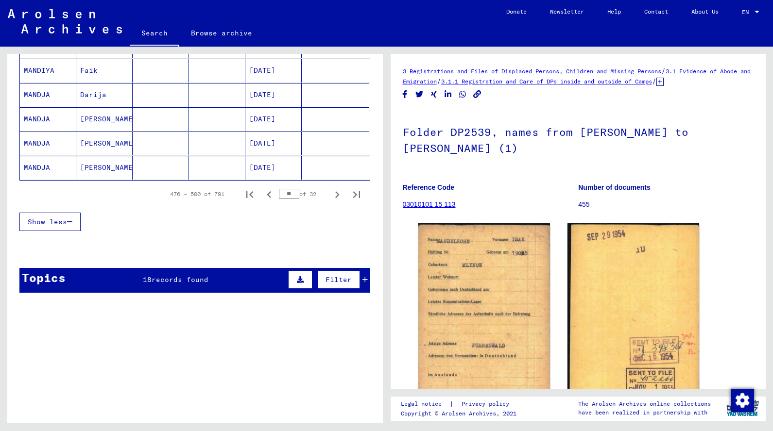
click at [338, 191] on icon "Next page" at bounding box center [337, 195] width 14 height 14
click at [270, 198] on icon "Previous page" at bounding box center [269, 194] width 4 height 7
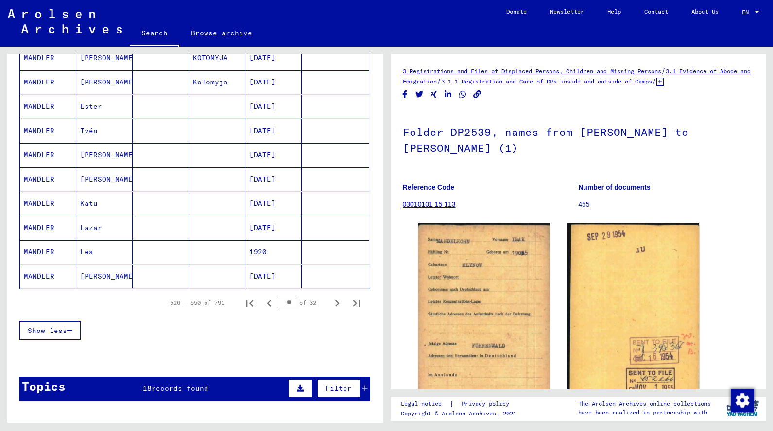
scroll to position [507, 0]
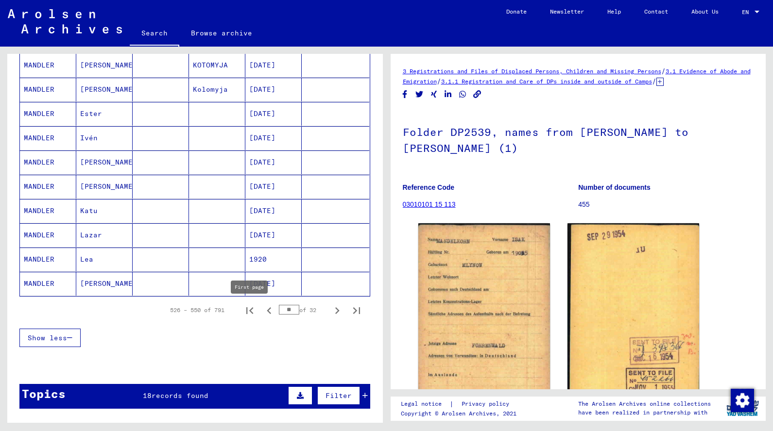
click at [253, 311] on icon "First page" at bounding box center [250, 311] width 14 height 14
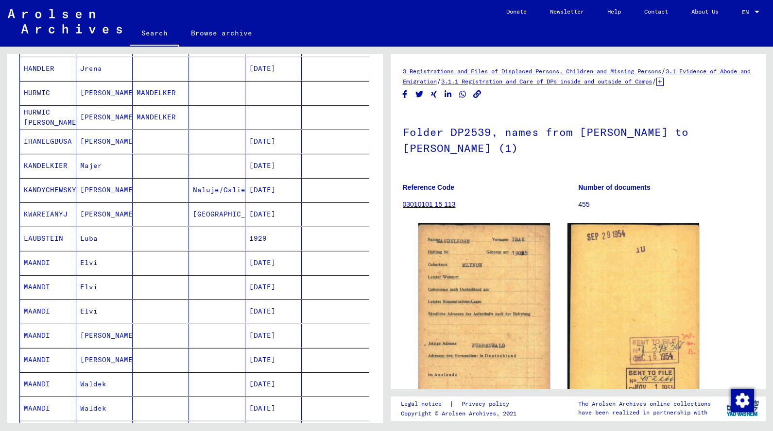
scroll to position [569, 0]
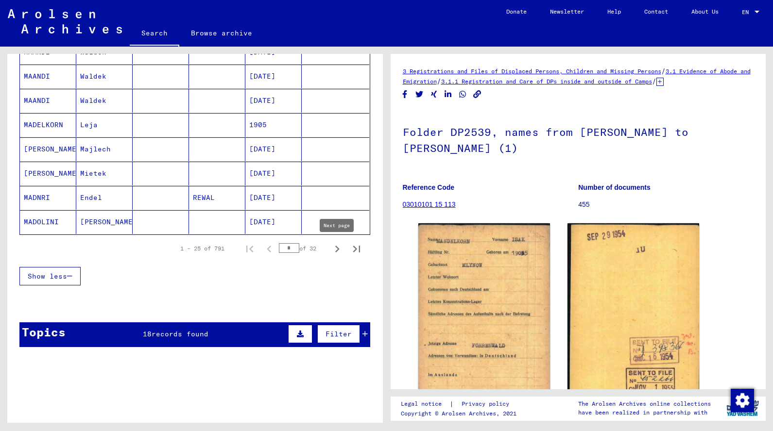
click at [338, 245] on icon "Next page" at bounding box center [337, 249] width 14 height 14
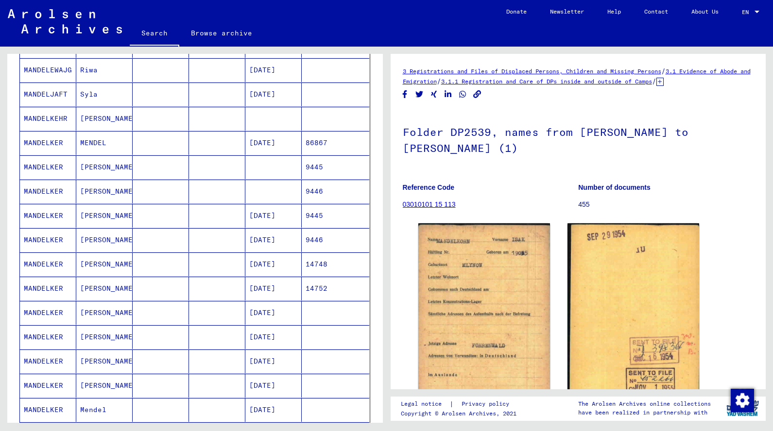
scroll to position [332, 0]
click at [109, 118] on mat-cell "[PERSON_NAME]" at bounding box center [104, 120] width 56 height 24
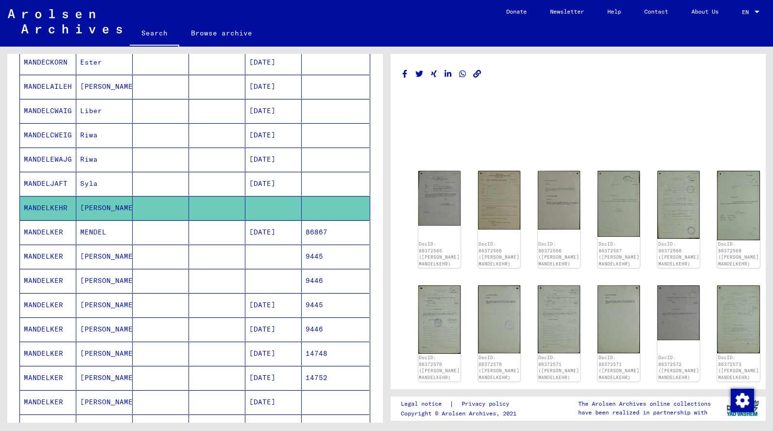
scroll to position [125, 0]
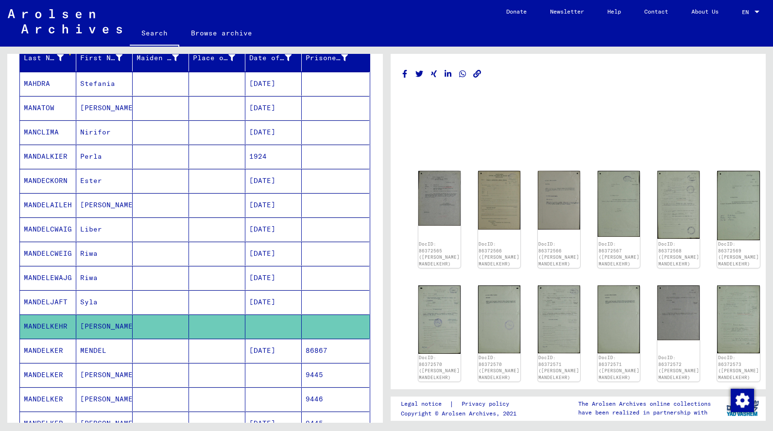
click at [96, 156] on mat-cell "Perla" at bounding box center [104, 157] width 56 height 24
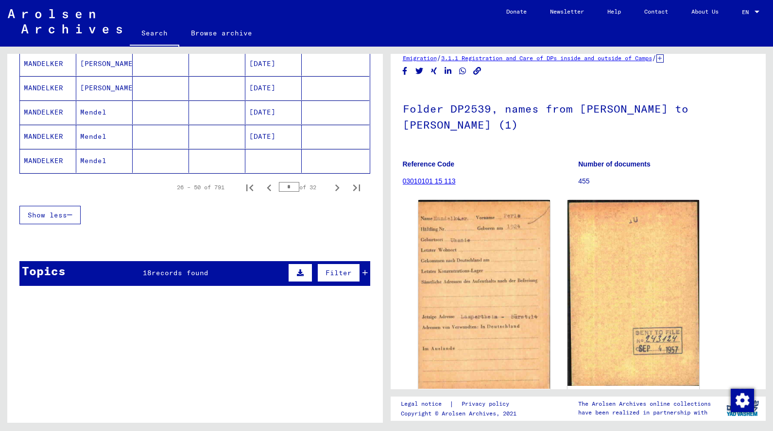
scroll to position [674, 0]
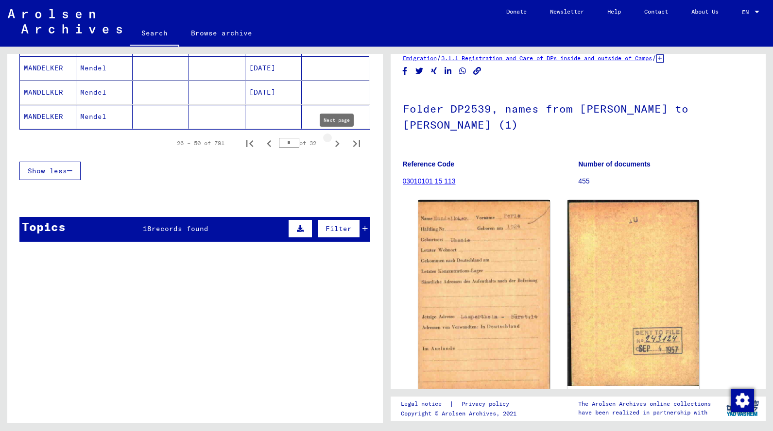
click at [334, 140] on icon "Next page" at bounding box center [337, 144] width 14 height 14
type input "*"
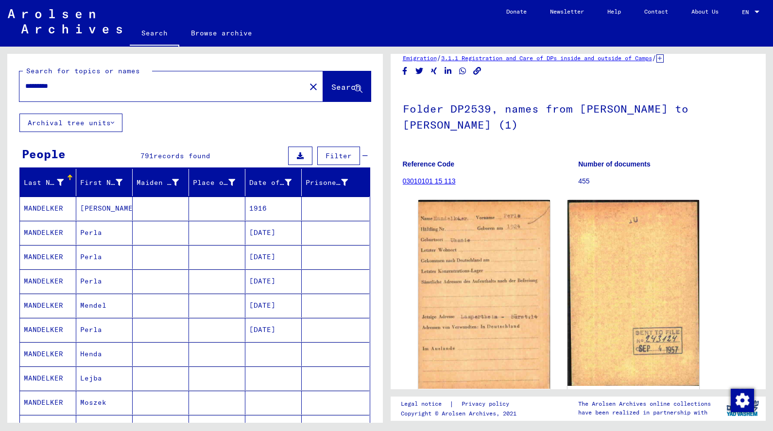
scroll to position [0, 0]
click at [91, 239] on mat-cell "Perla" at bounding box center [104, 233] width 56 height 24
